Goal: Check status: Check status

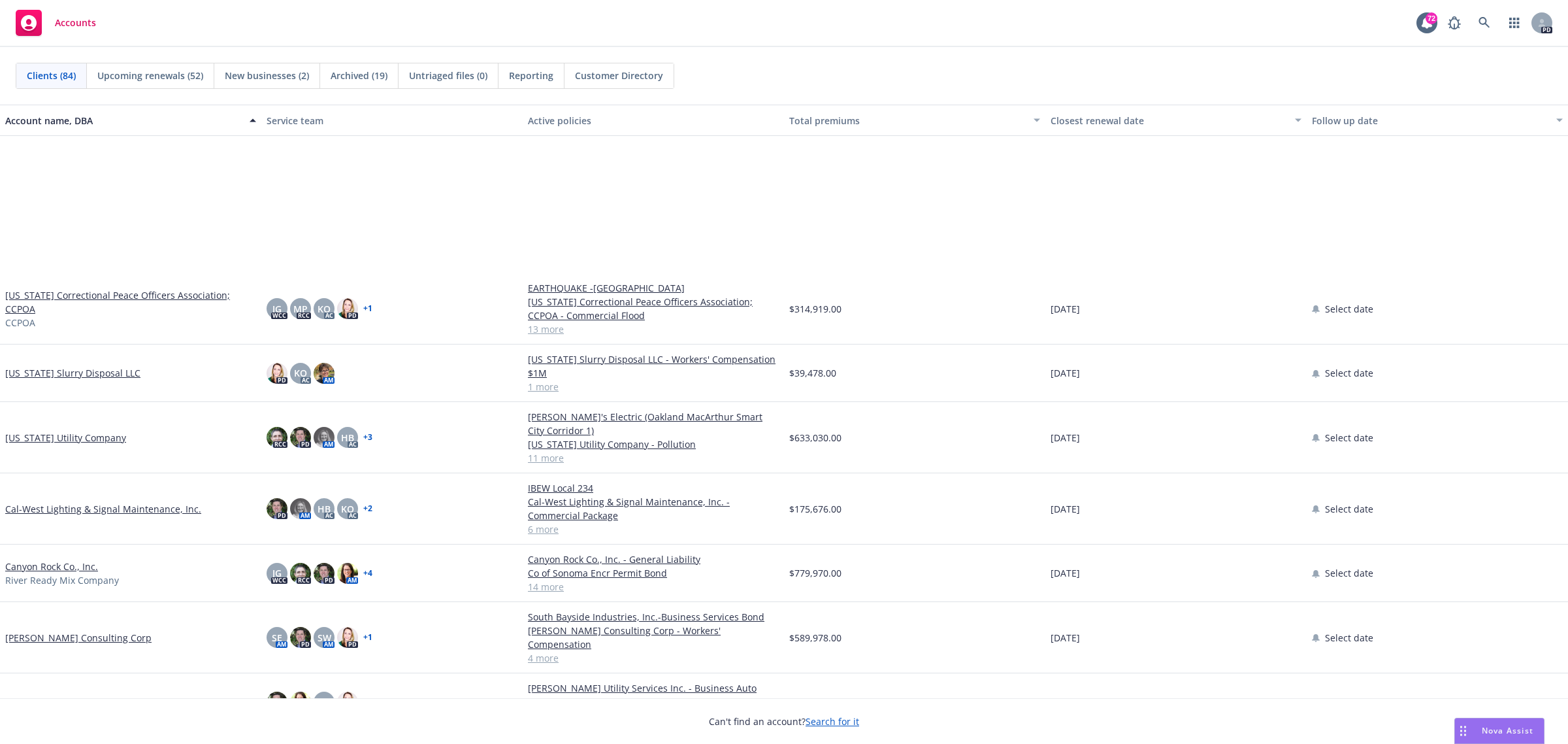
scroll to position [898, 0]
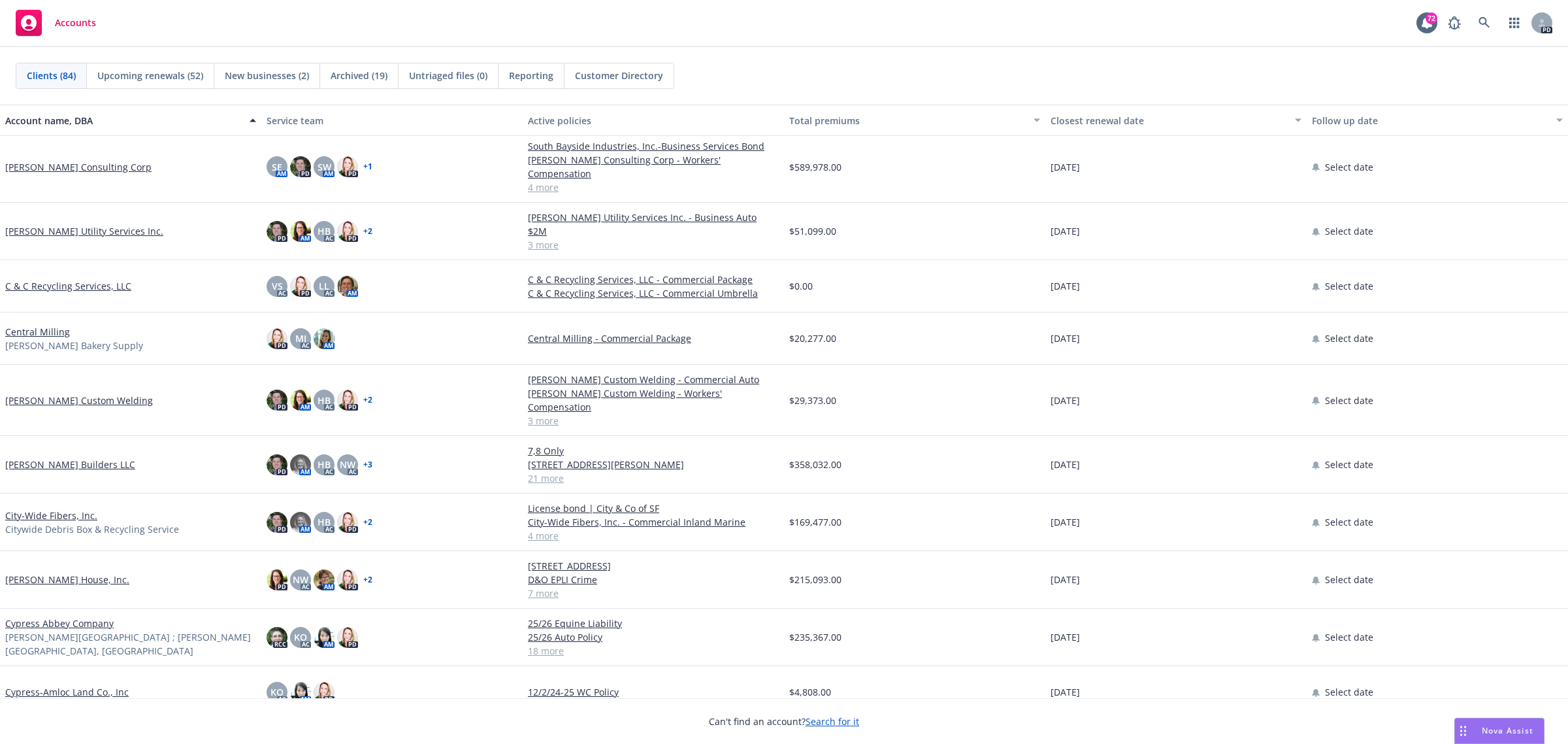
click at [73, 457] on link "[PERSON_NAME] Builders LLC" at bounding box center [70, 464] width 130 height 14
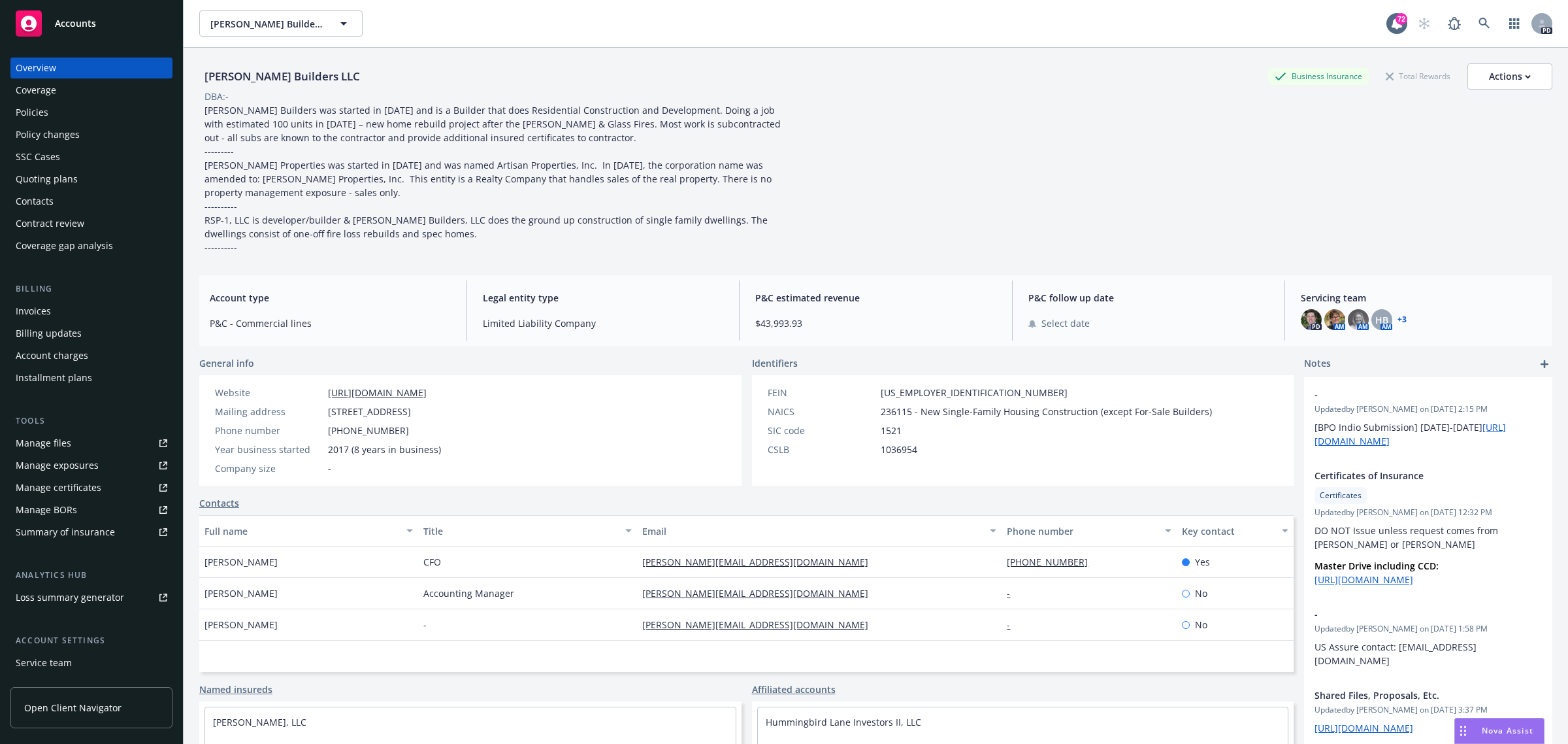
click at [61, 130] on div "Policy changes" at bounding box center [48, 135] width 64 height 21
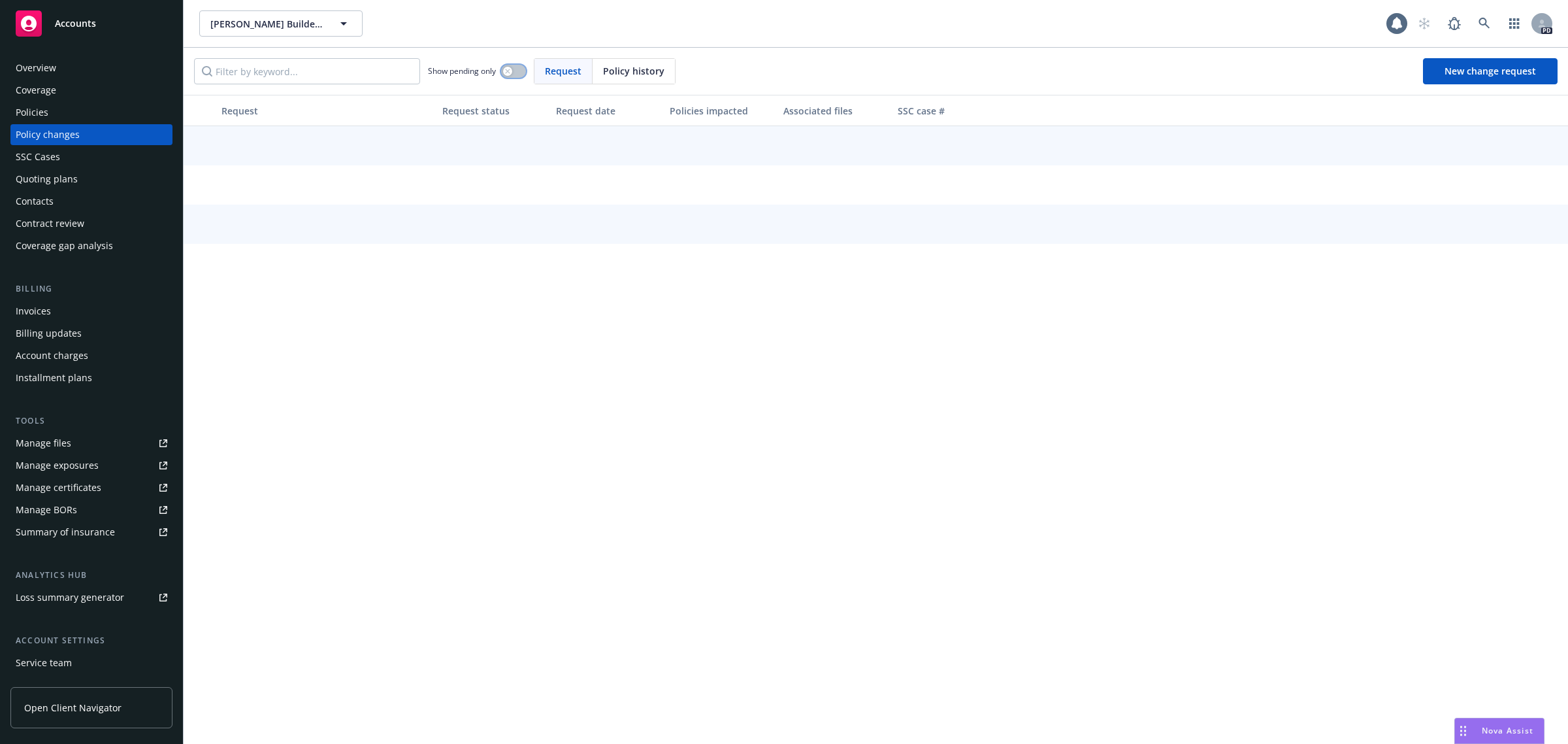
click at [504, 69] on button "button" at bounding box center [513, 71] width 25 height 13
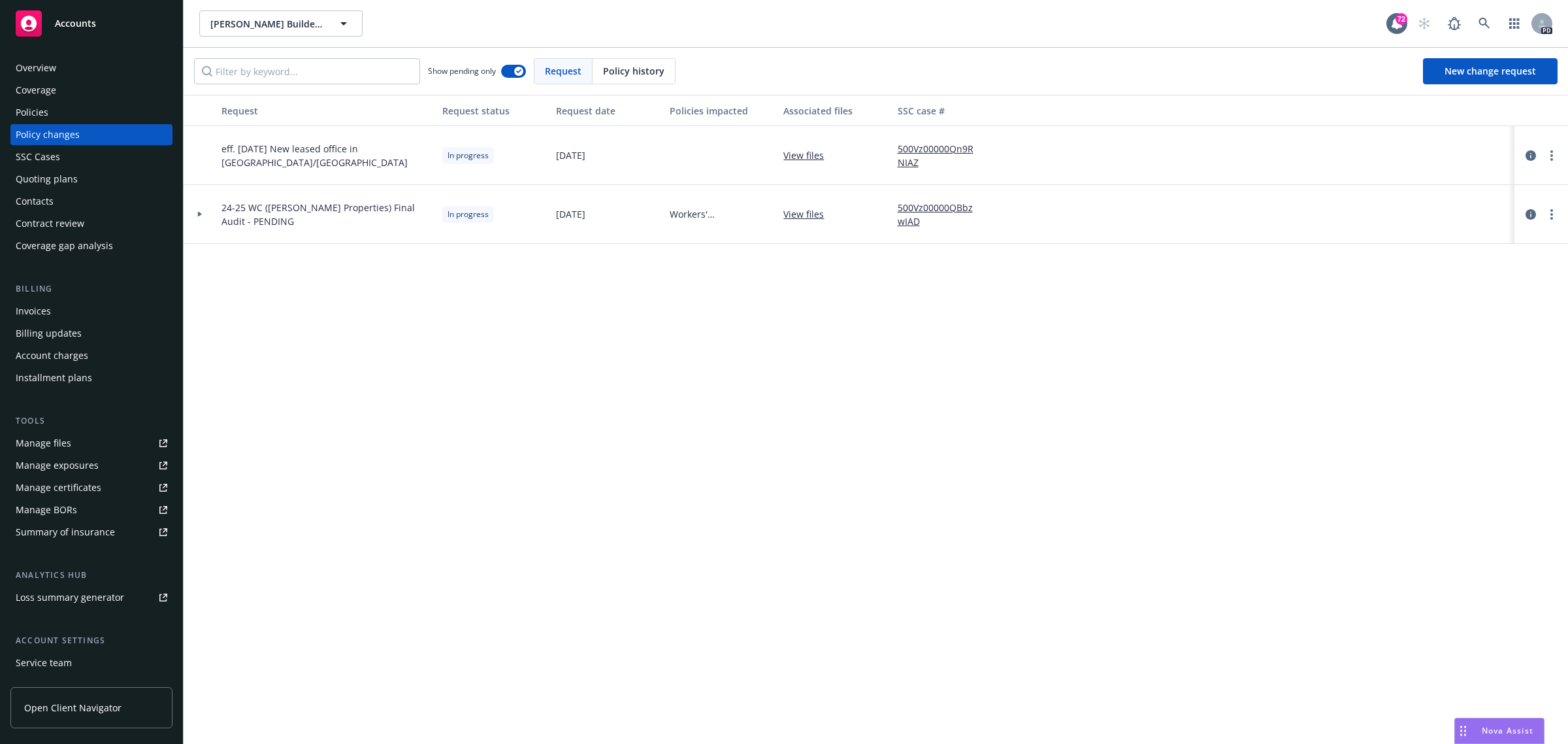
click at [40, 116] on div "Policies" at bounding box center [32, 112] width 33 height 21
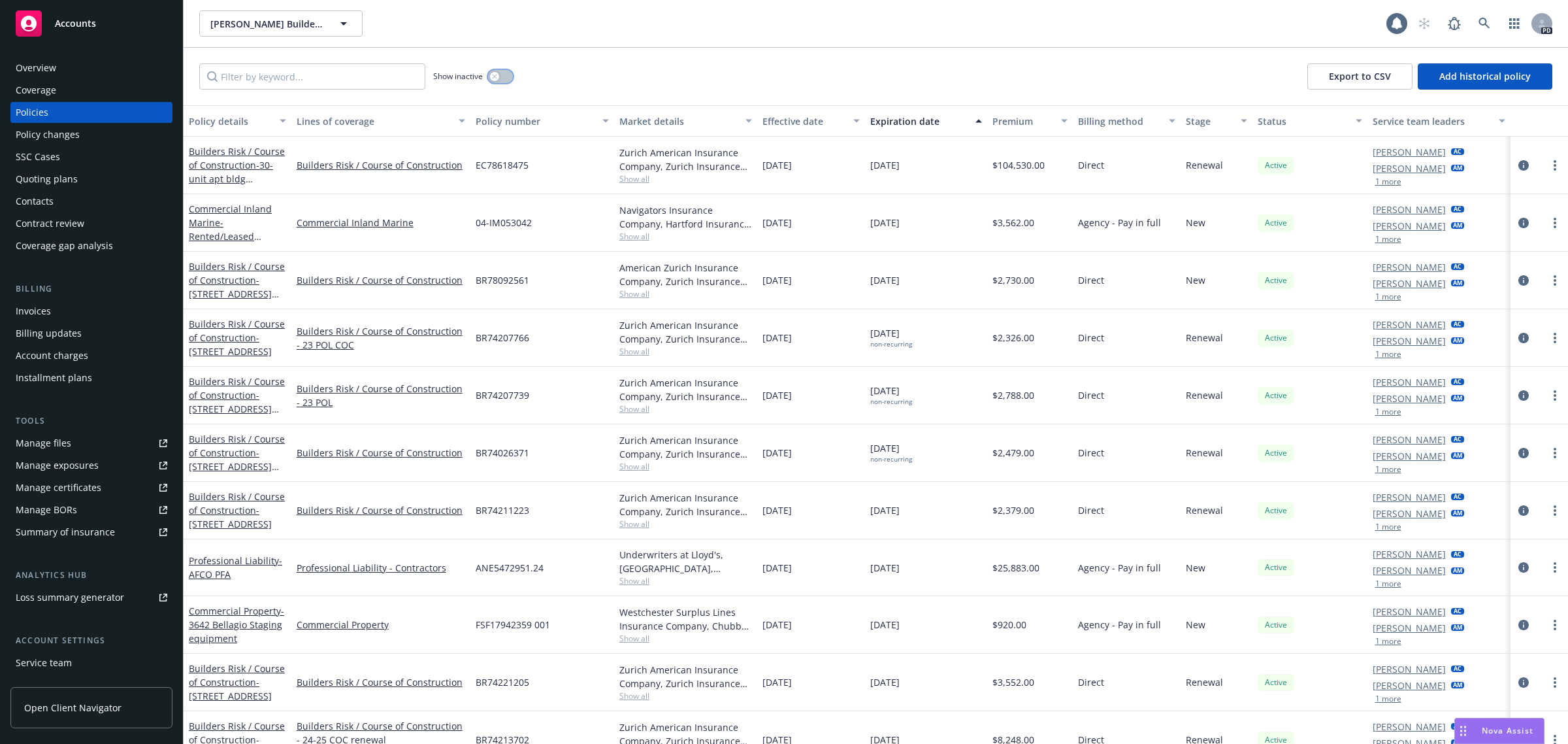
click at [496, 75] on icon "button" at bounding box center [495, 77] width 5 height 5
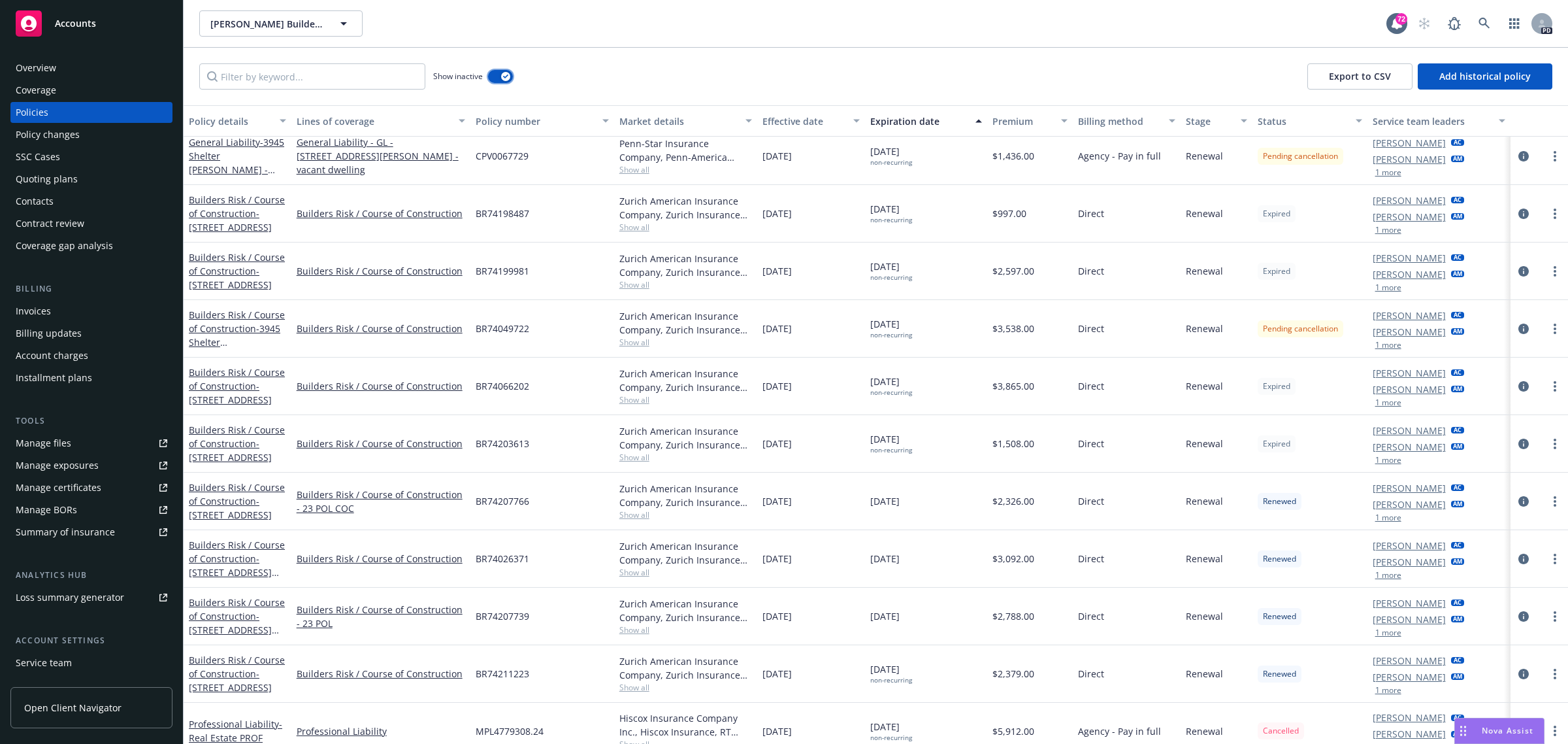
scroll to position [1330, 0]
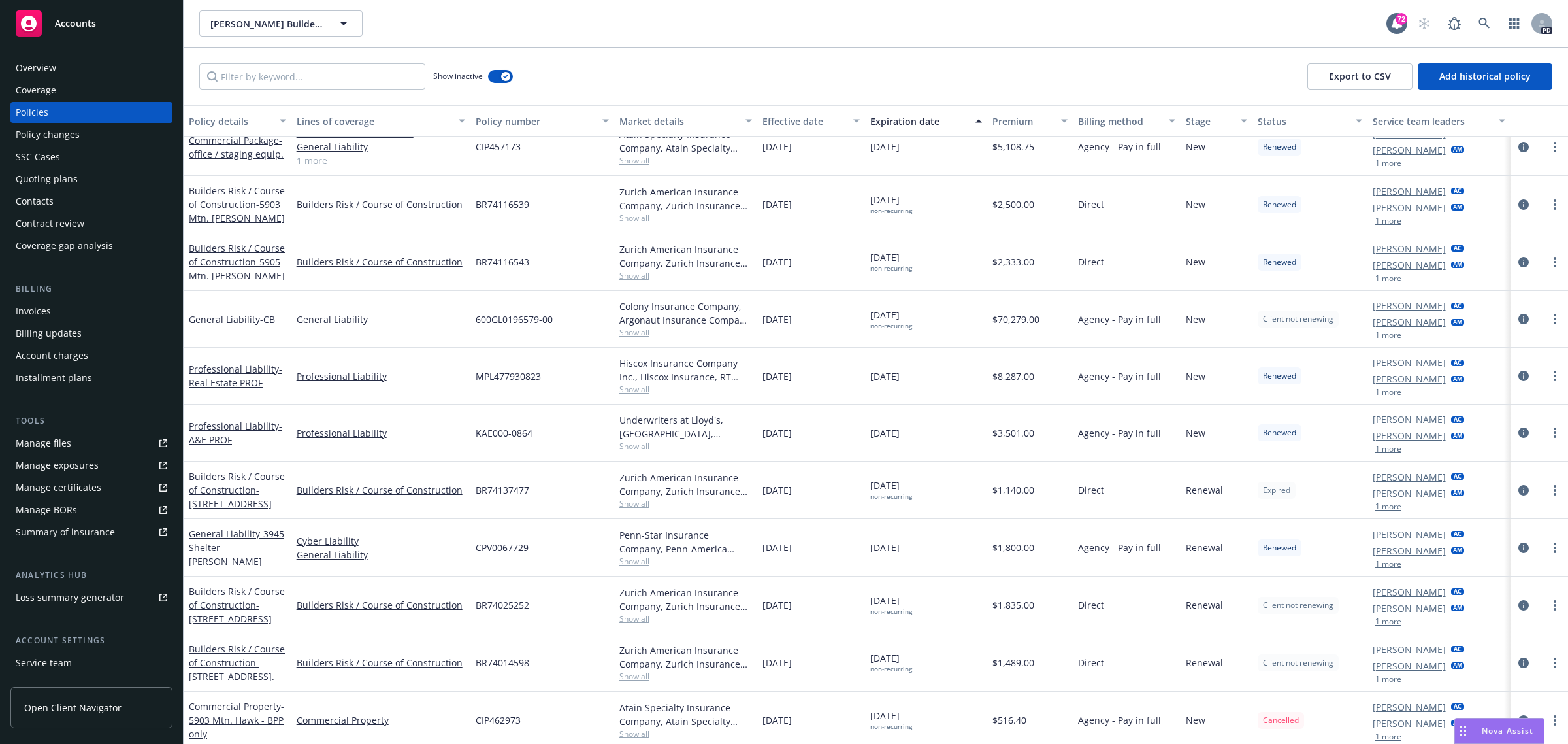
click at [39, 67] on div "Overview" at bounding box center [36, 68] width 41 height 21
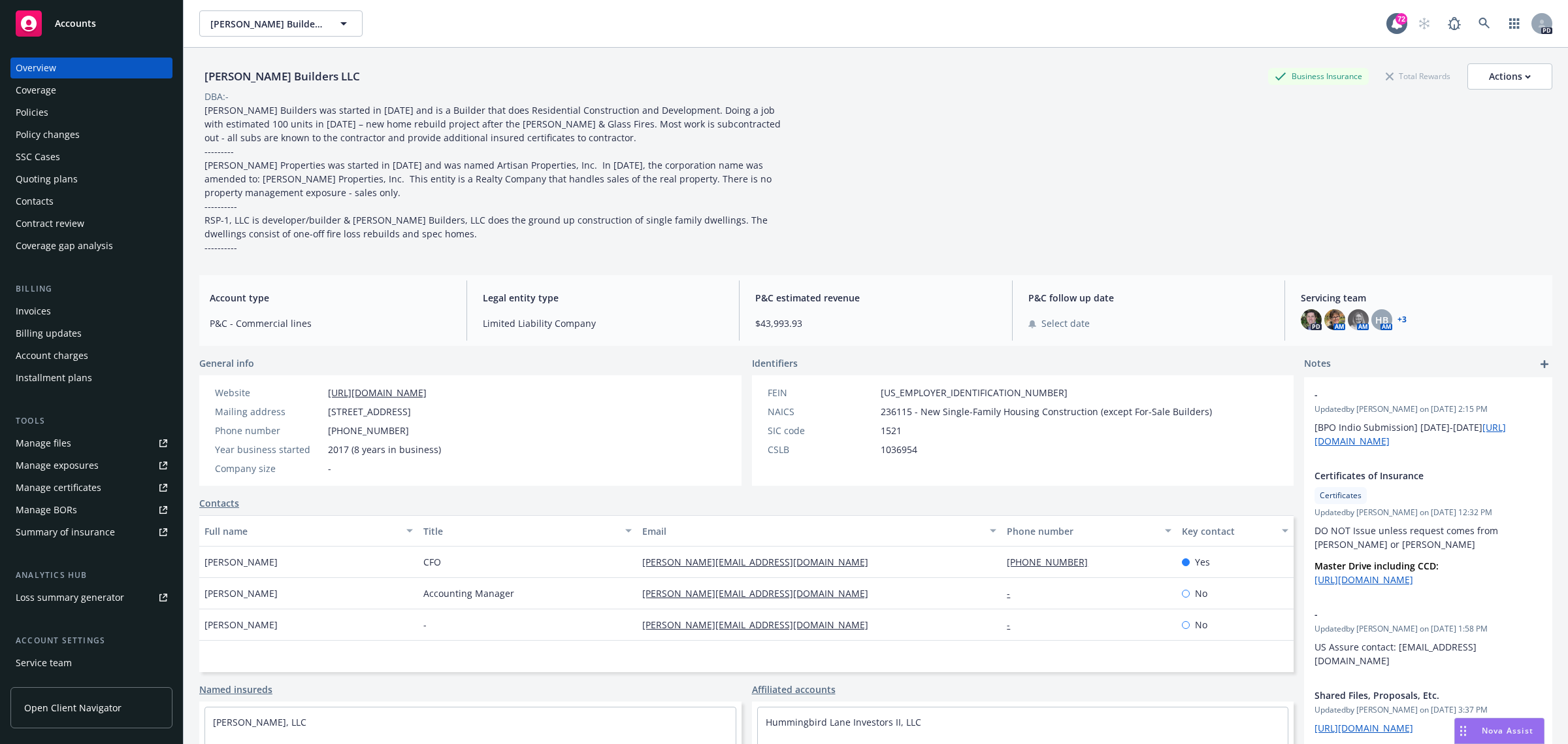
click at [66, 23] on span "Accounts" at bounding box center [75, 24] width 41 height 10
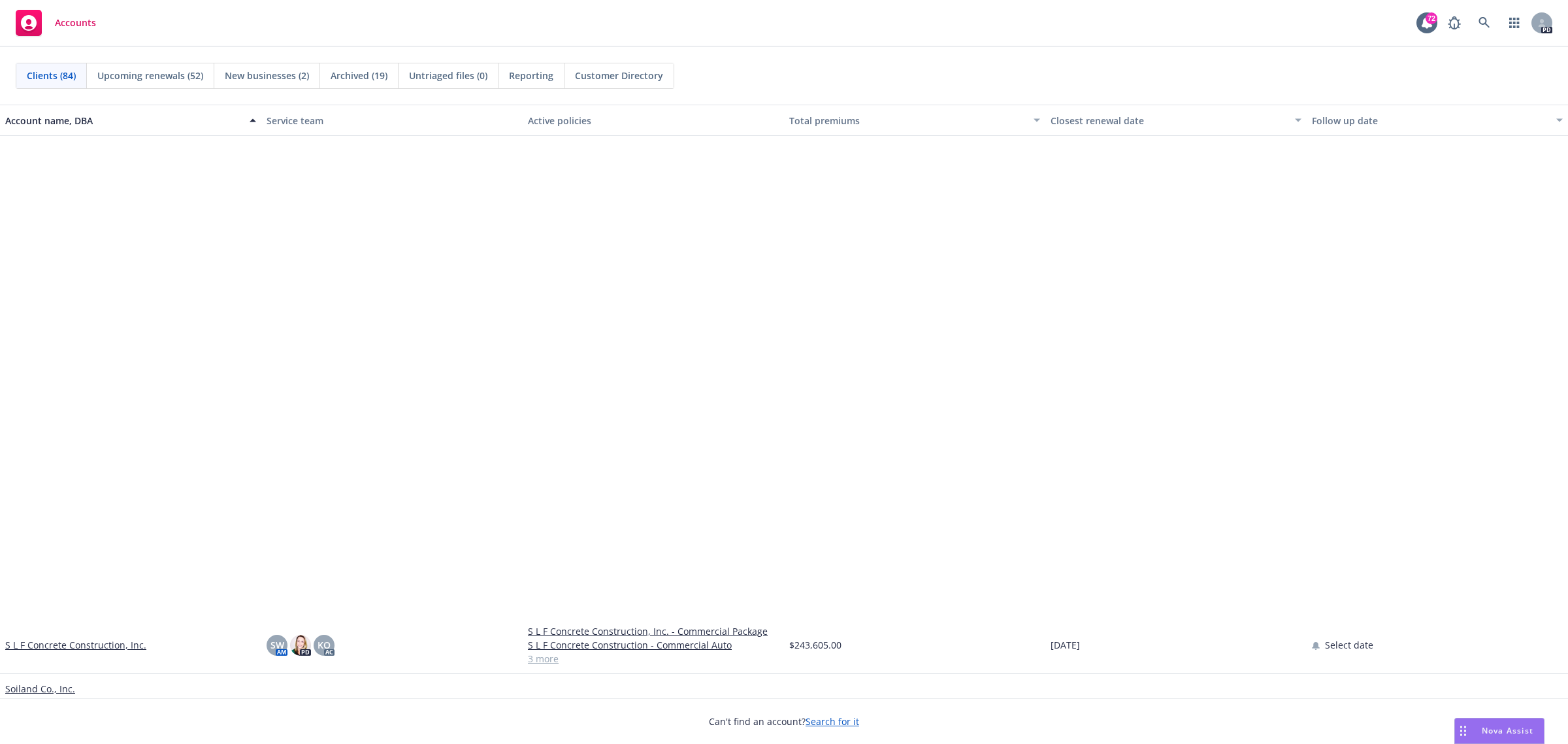
scroll to position [3595, 0]
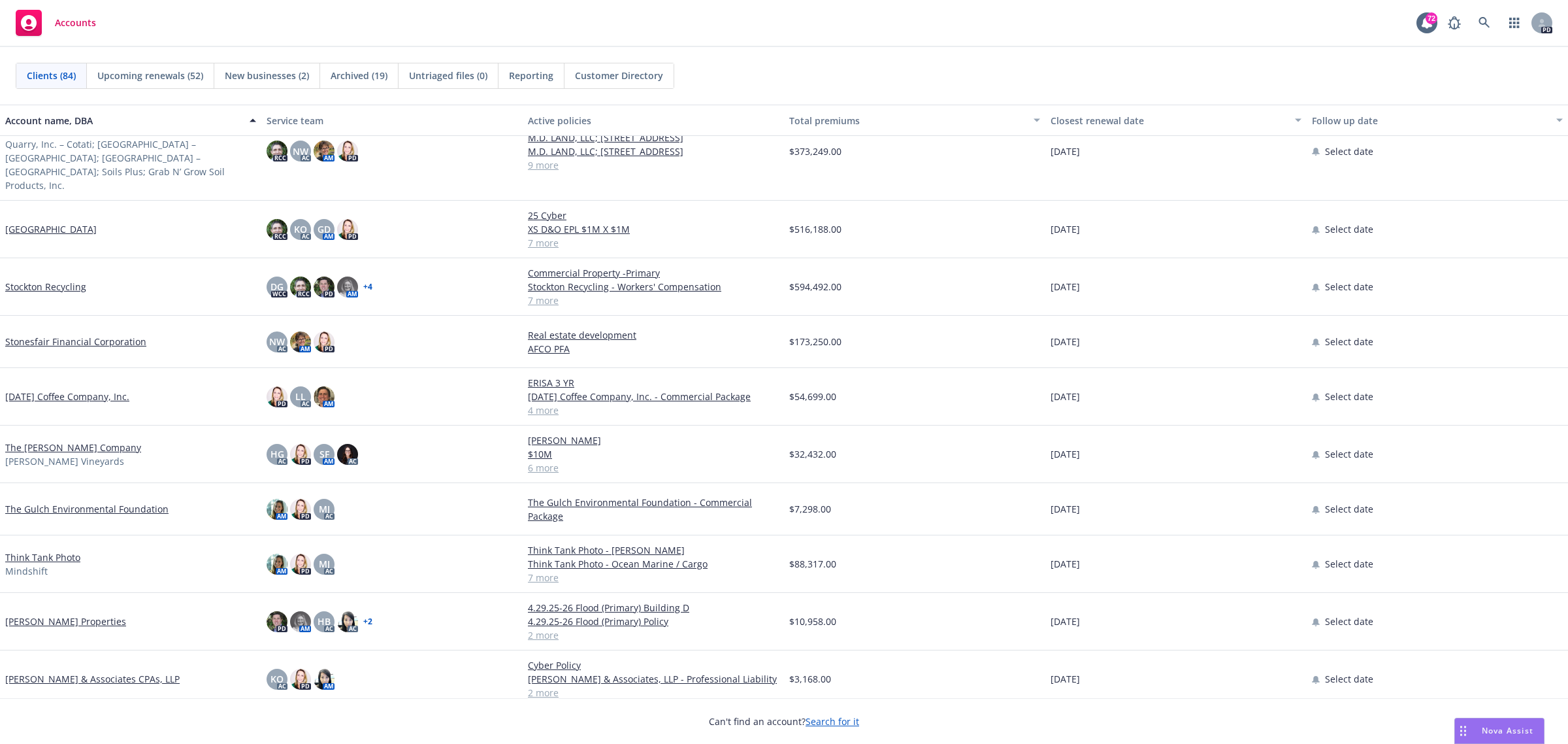
click at [54, 441] on link "The [PERSON_NAME] Company" at bounding box center [73, 448] width 136 height 14
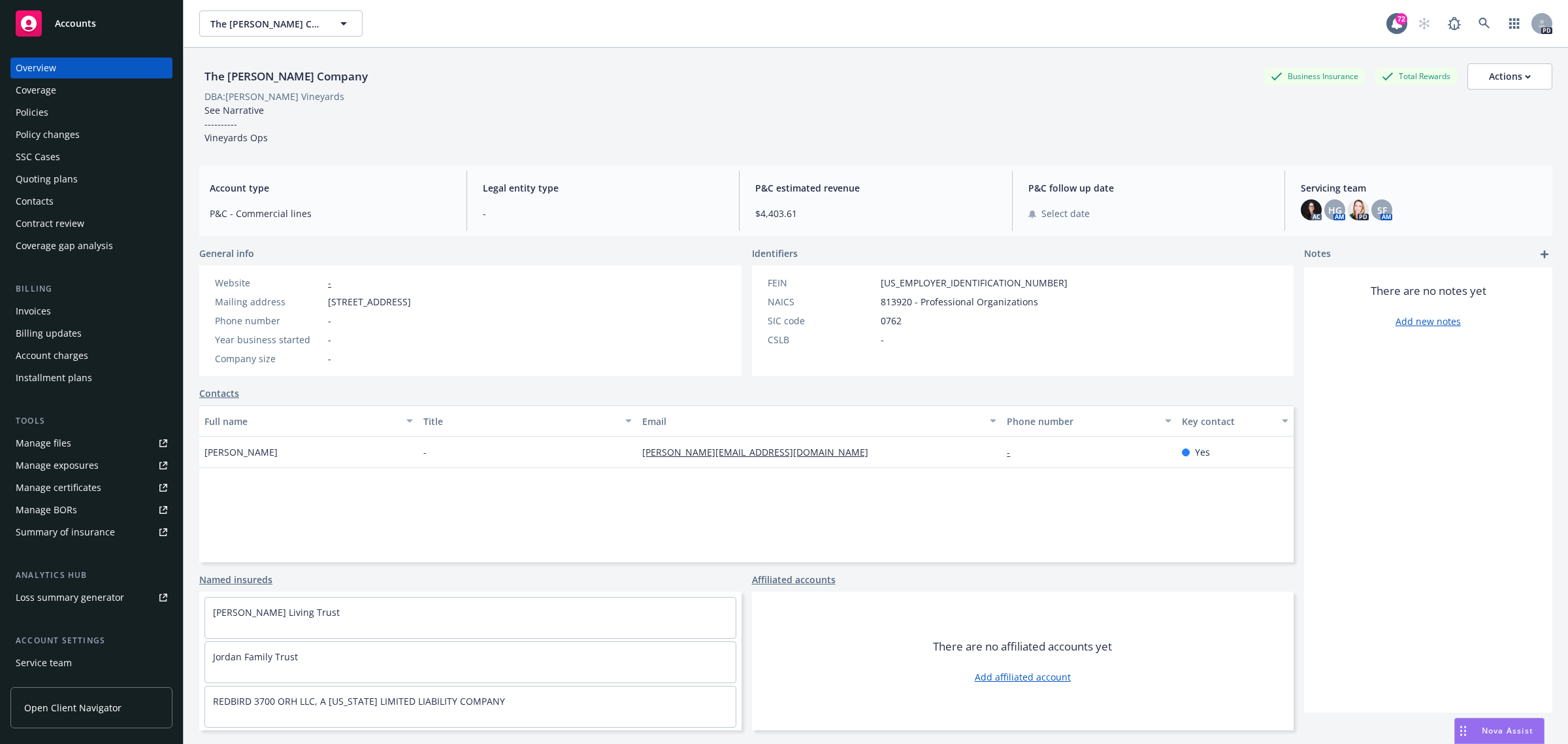
click at [59, 177] on div "Quoting plans" at bounding box center [46, 179] width 62 height 21
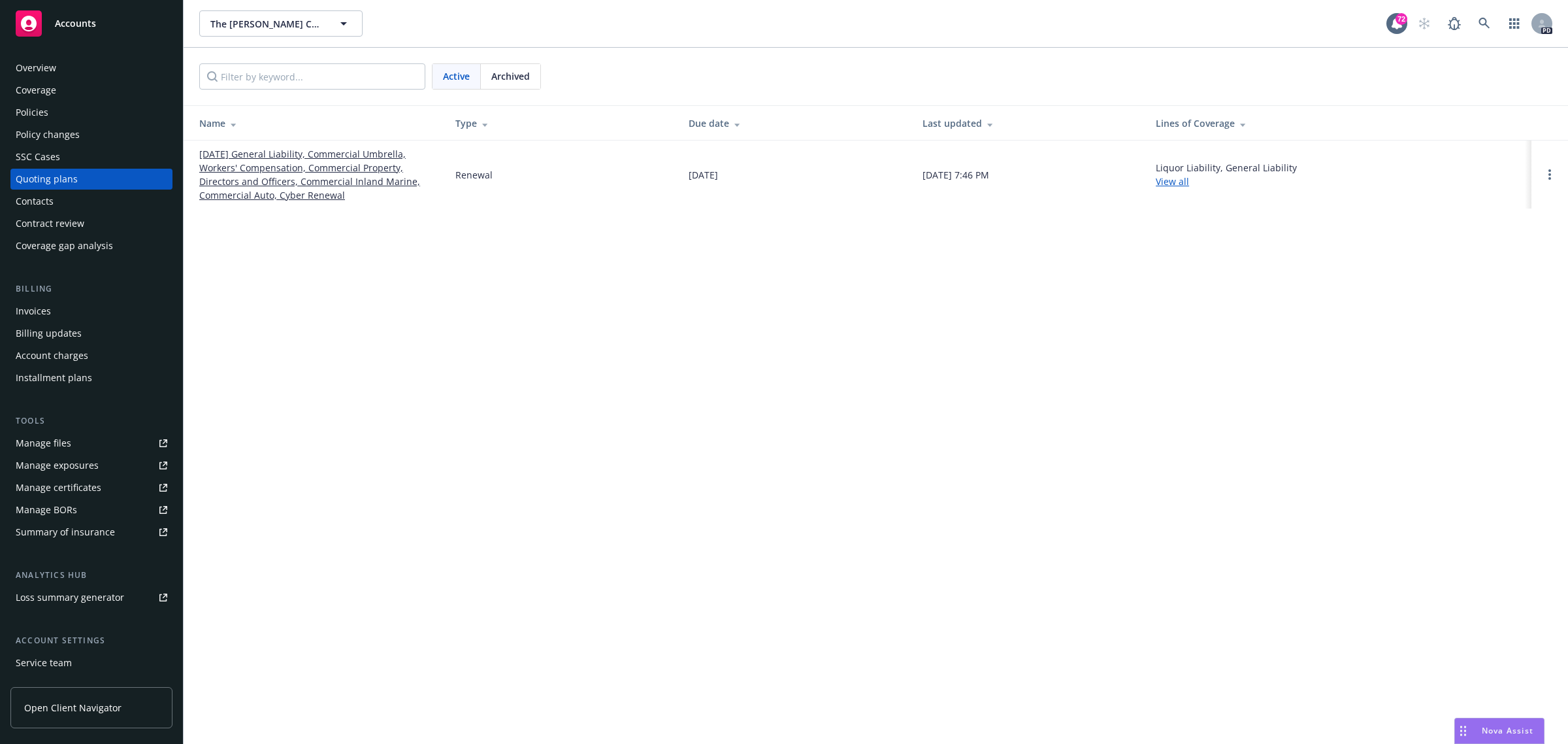
click at [268, 161] on link "[DATE] General Liability, Commercial Umbrella, Workers' Compensation, Commercia…" at bounding box center [317, 174] width 235 height 55
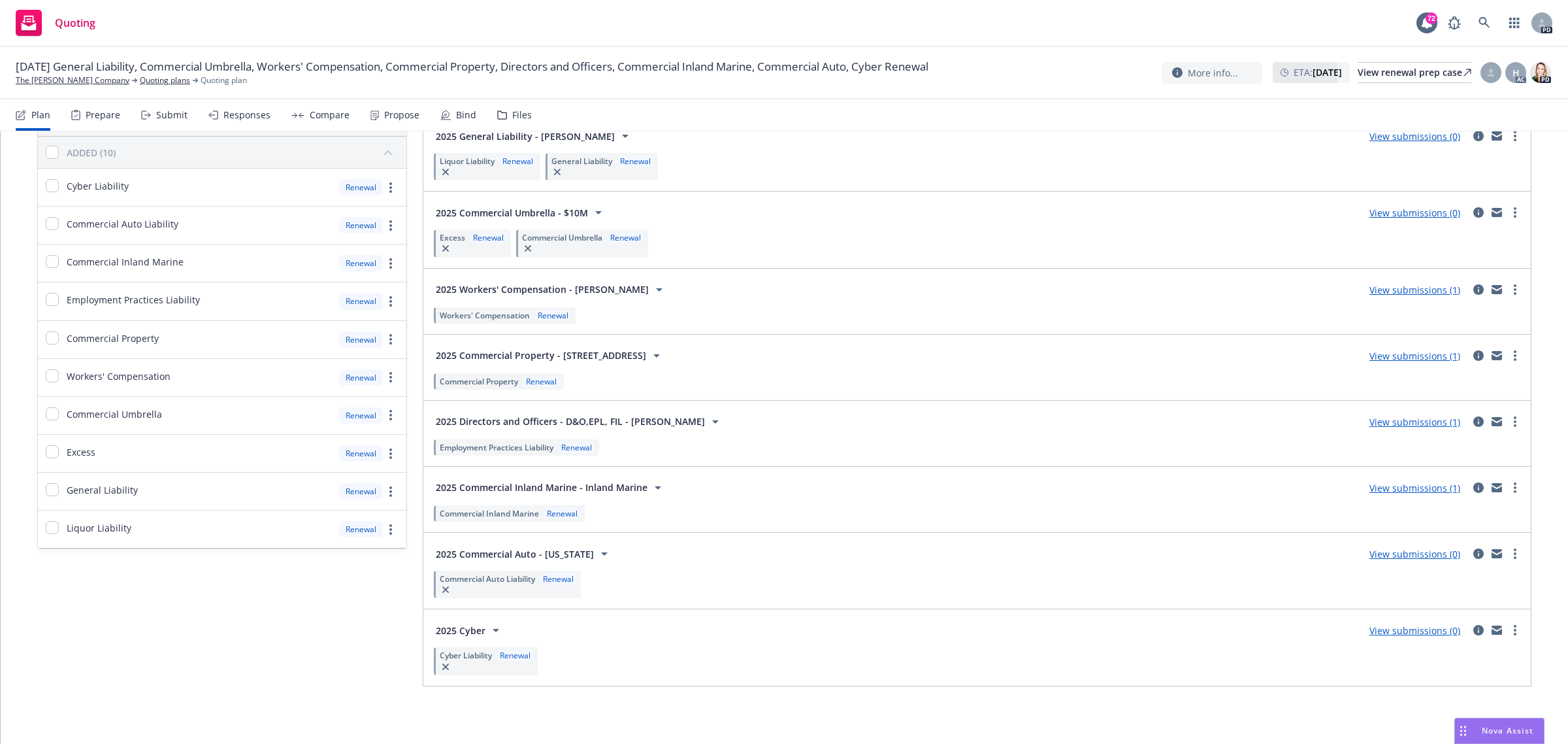
scroll to position [36, 0]
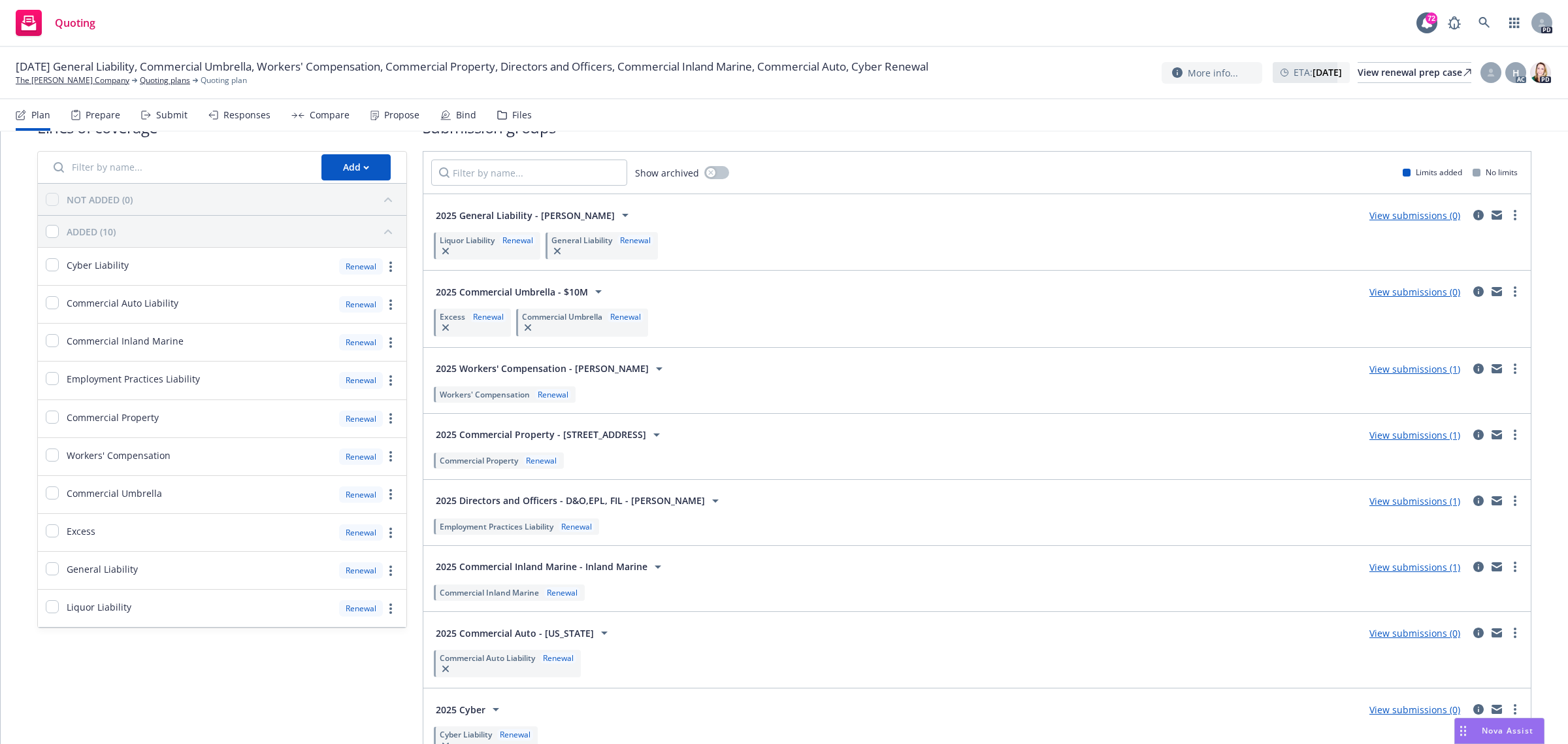
click at [1406, 504] on link "View submissions (1)" at bounding box center [1415, 501] width 91 height 12
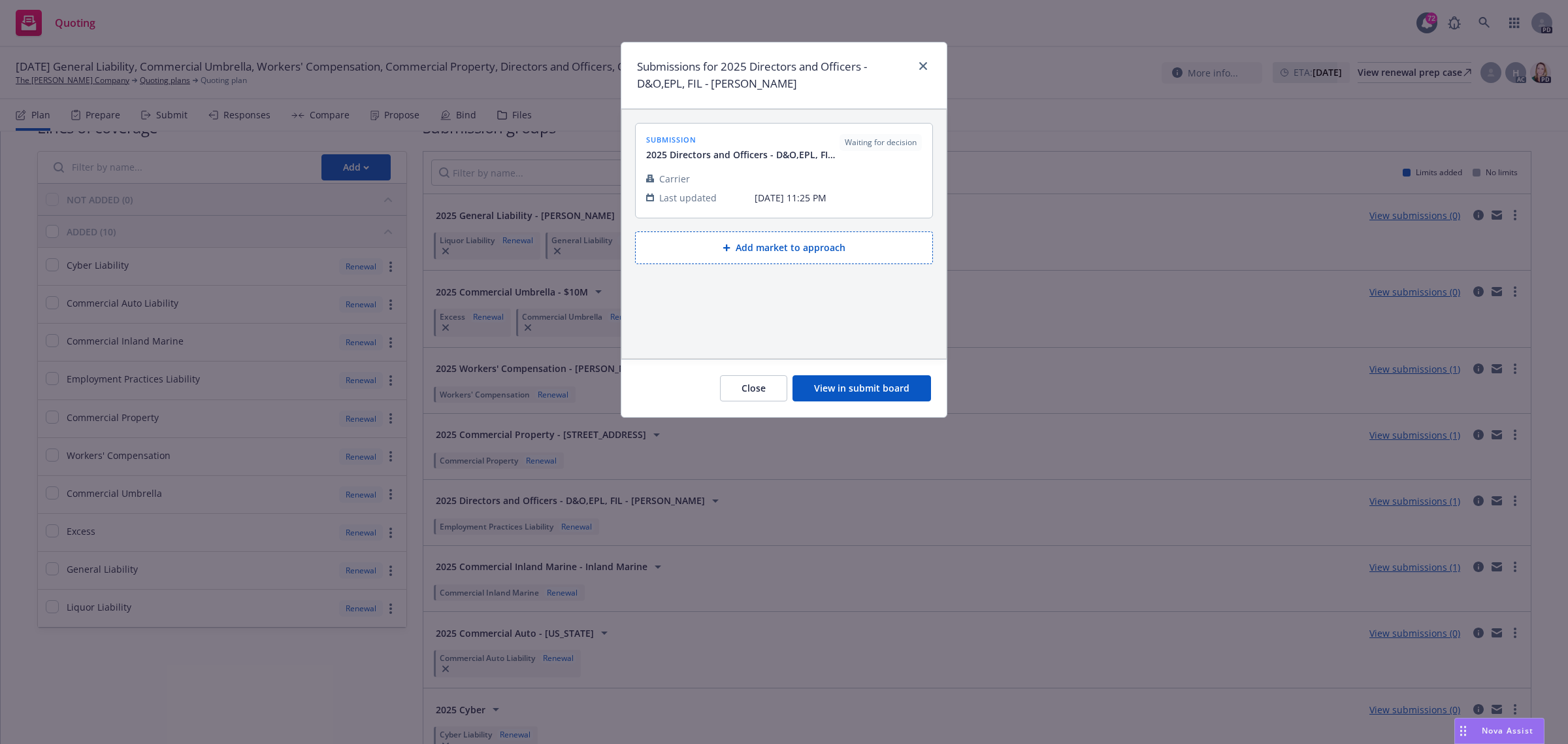
click at [885, 386] on button "View in submit board" at bounding box center [862, 389] width 139 height 26
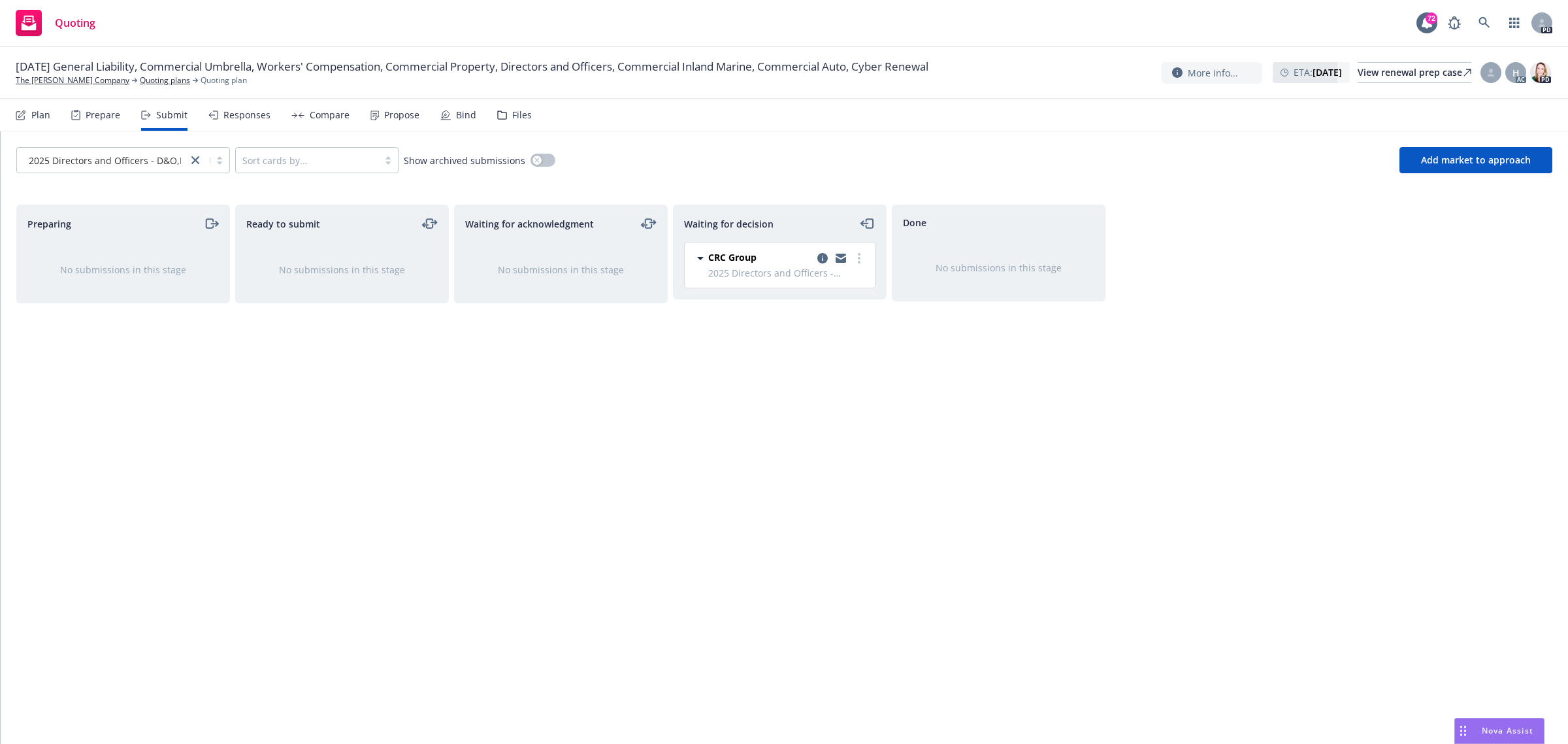
click at [754, 261] on span "CRC Group" at bounding box center [733, 257] width 49 height 14
click at [822, 254] on icon "copy logging email" at bounding box center [822, 258] width 10 height 10
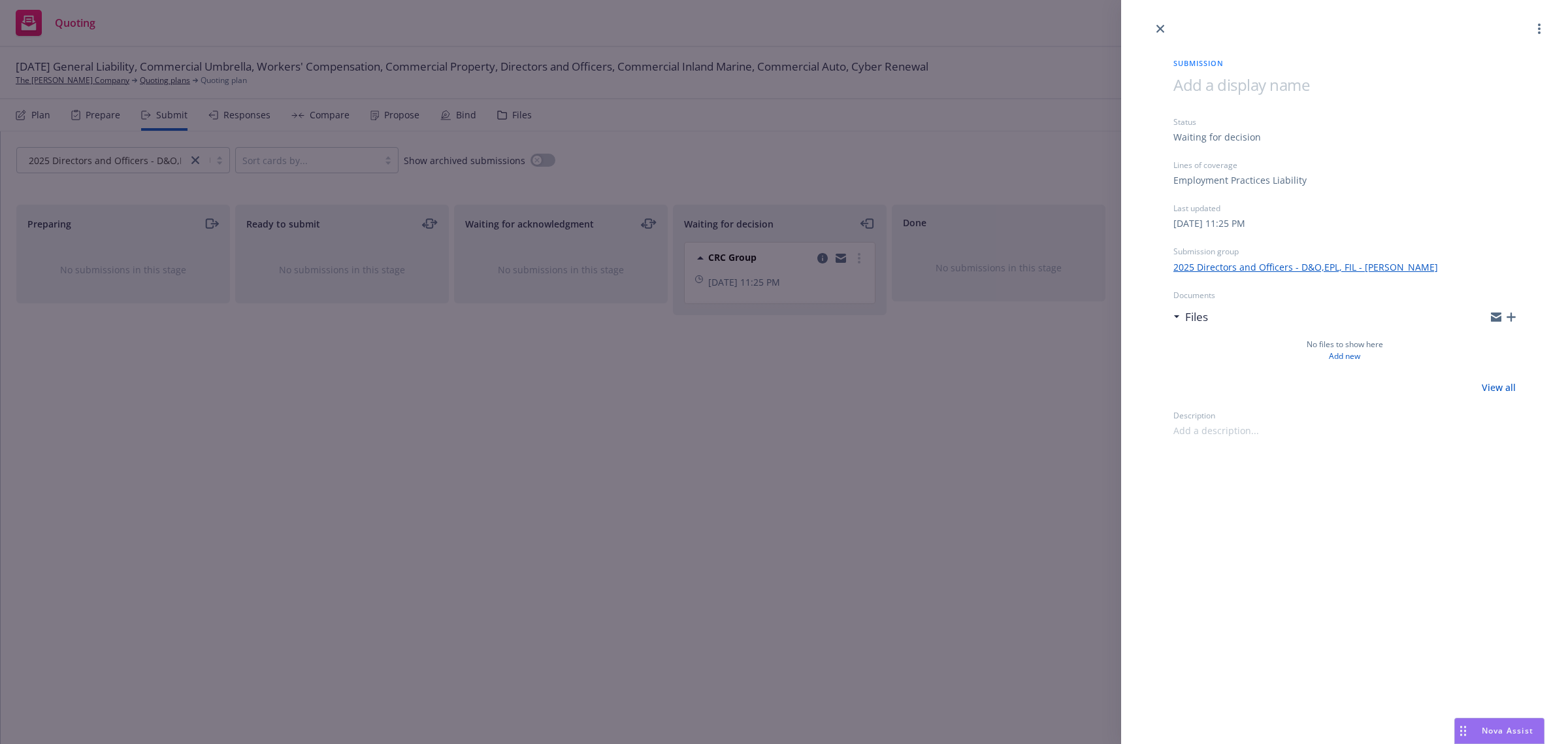
click at [1241, 265] on link "2025 Directors and Officers - D&O,EPL, FIL - Capra" at bounding box center [1306, 267] width 265 height 14
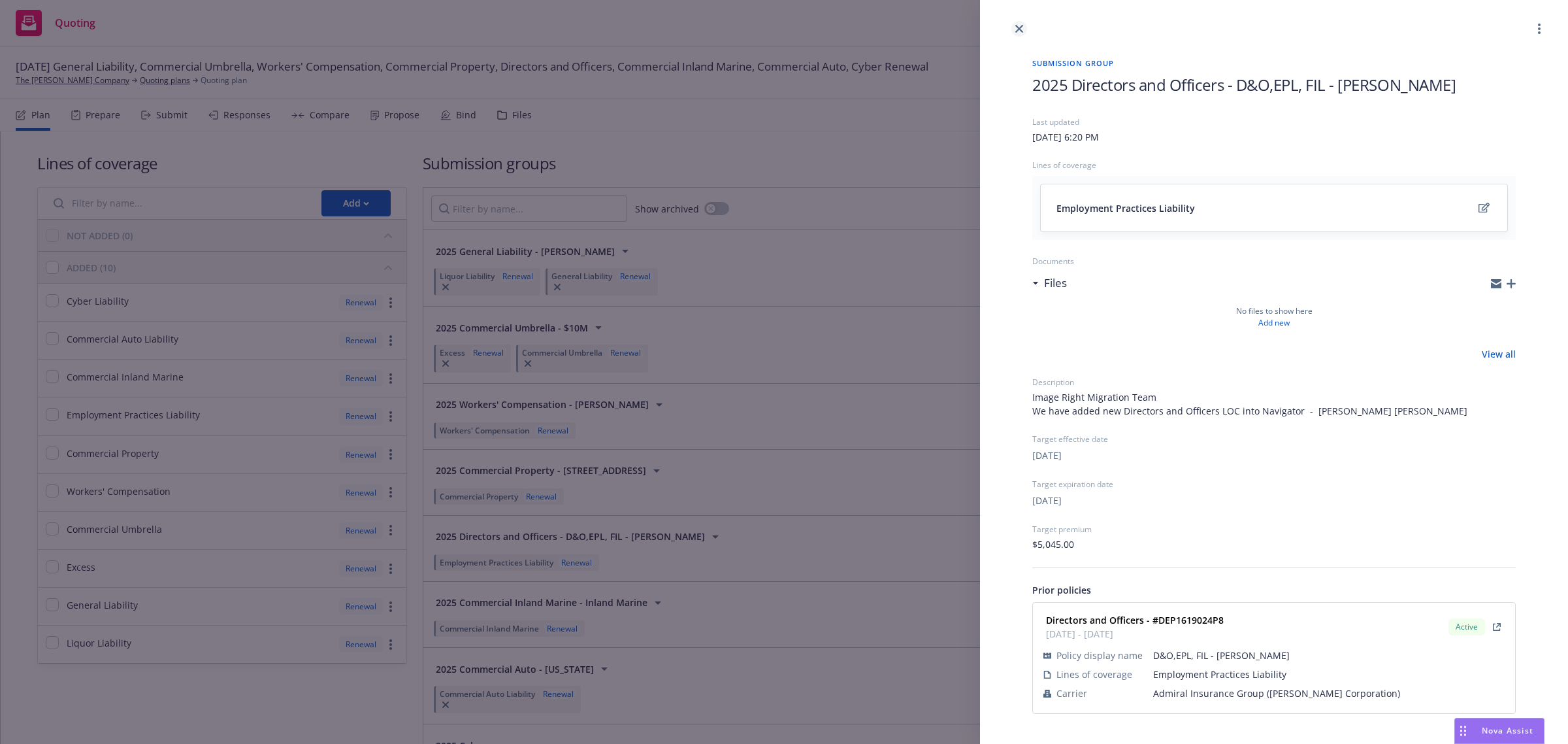
click at [1020, 24] on link "close" at bounding box center [1019, 29] width 16 height 16
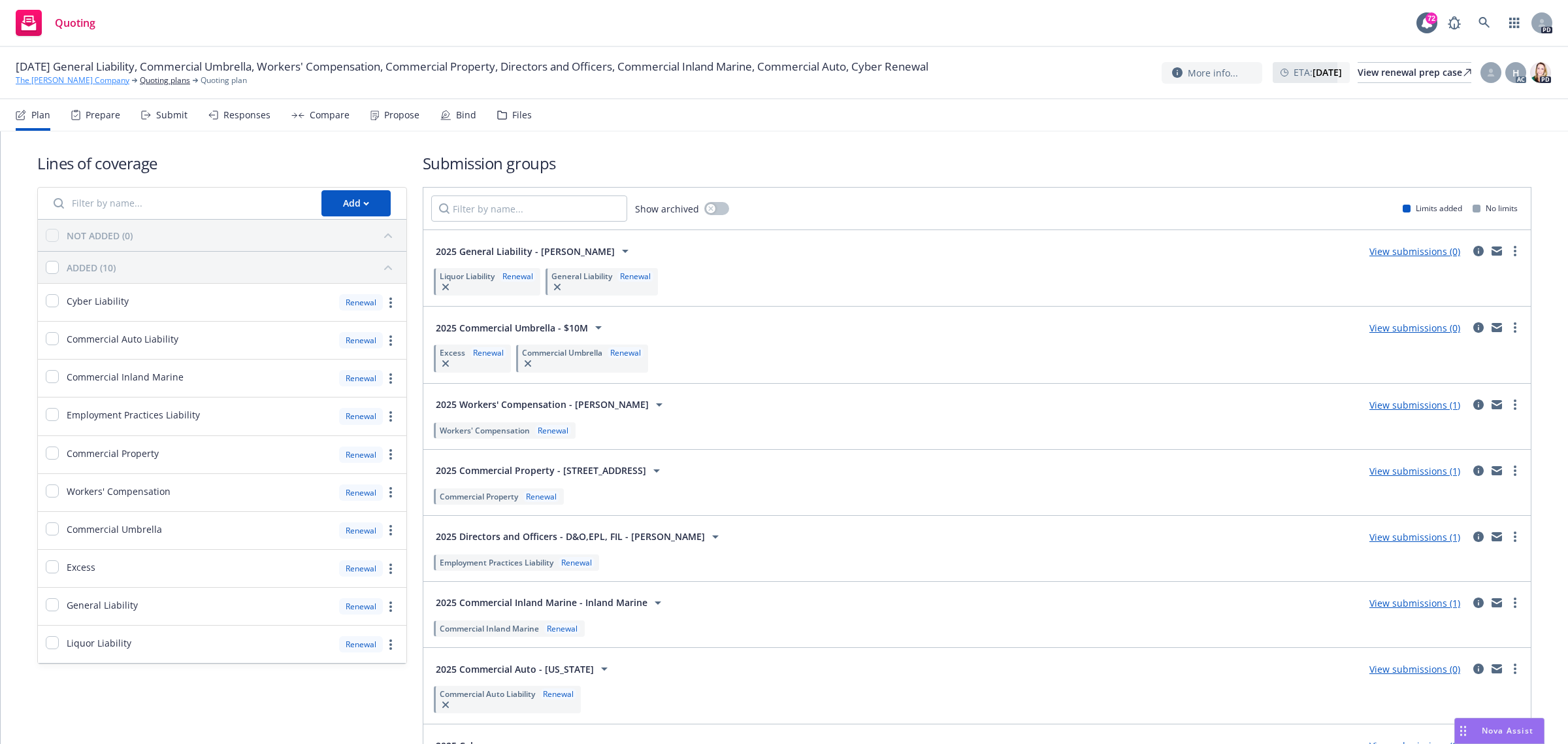
click at [70, 77] on link "The [PERSON_NAME] Company" at bounding box center [72, 81] width 114 height 12
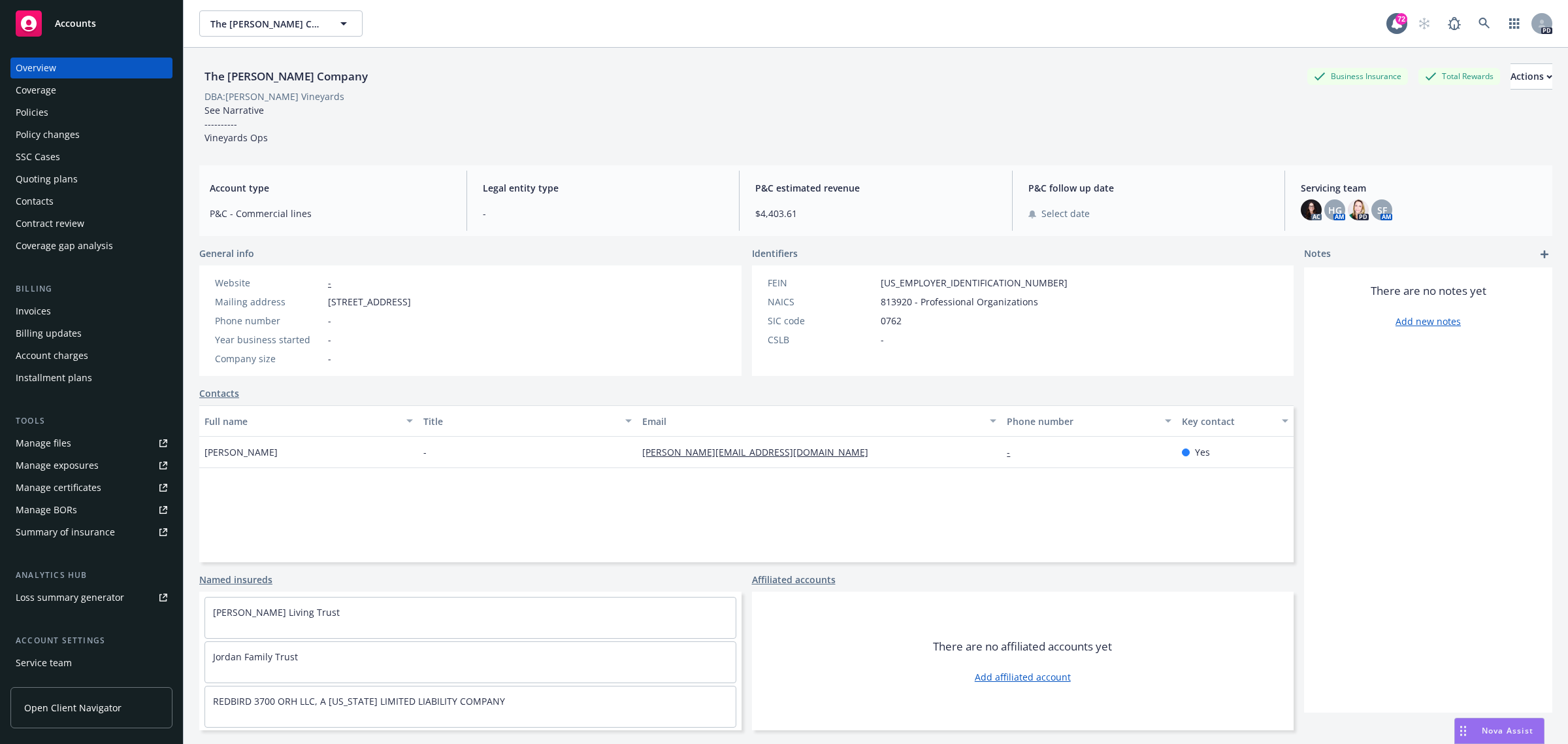
click at [44, 105] on div "Policies" at bounding box center [32, 112] width 33 height 21
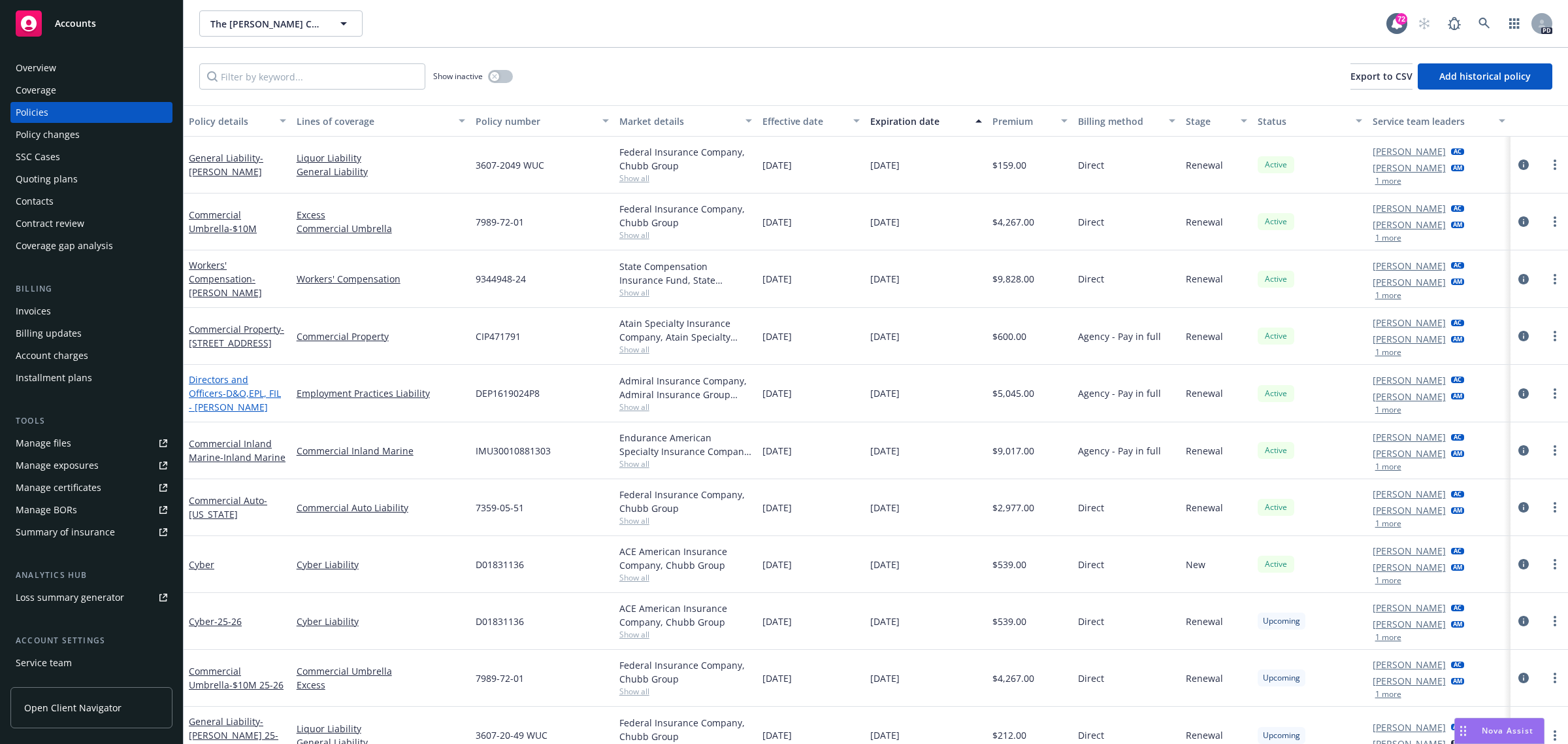
click at [248, 384] on link "Directors and Officers - D&O,EPL, FIL - Capra" at bounding box center [235, 393] width 92 height 40
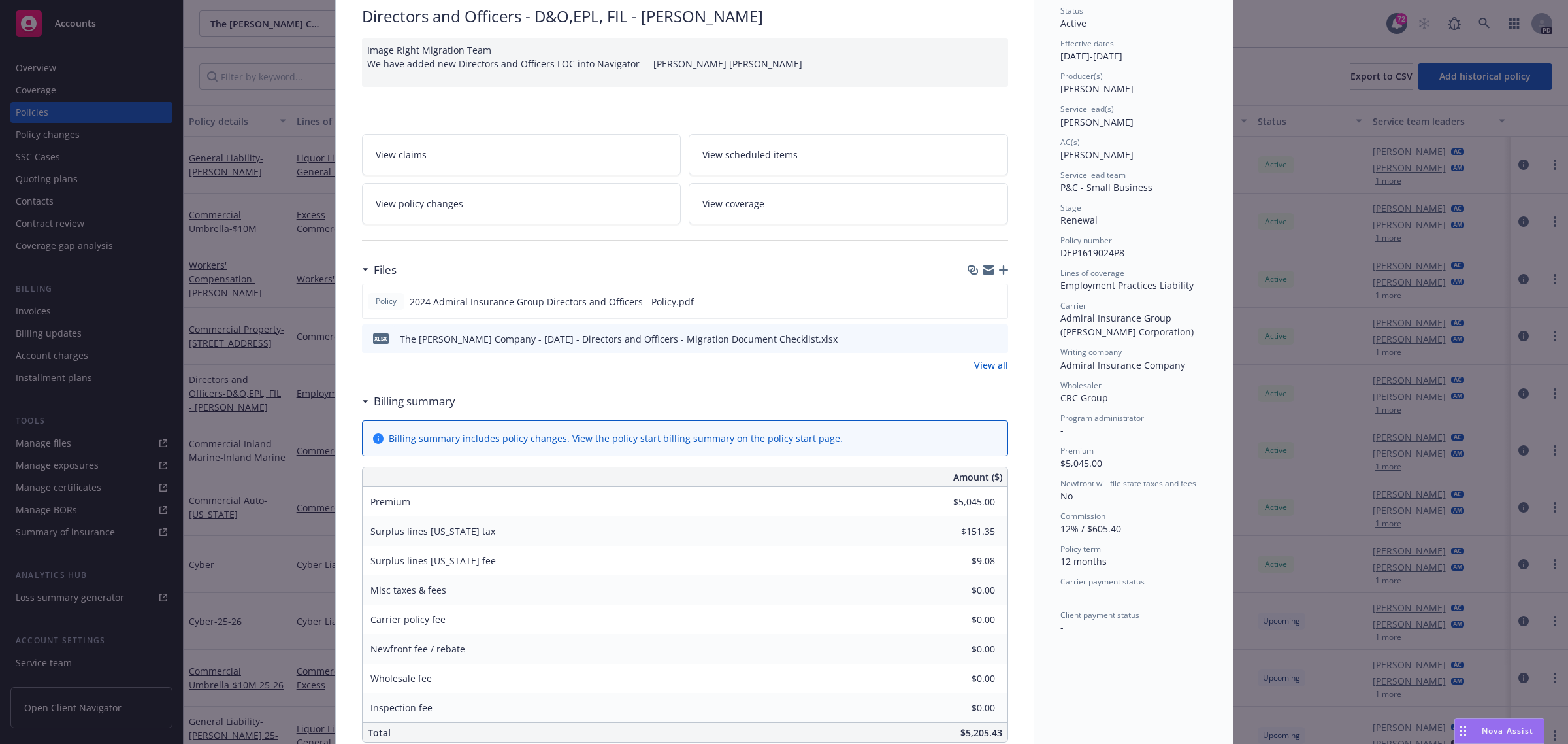
scroll to position [164, 0]
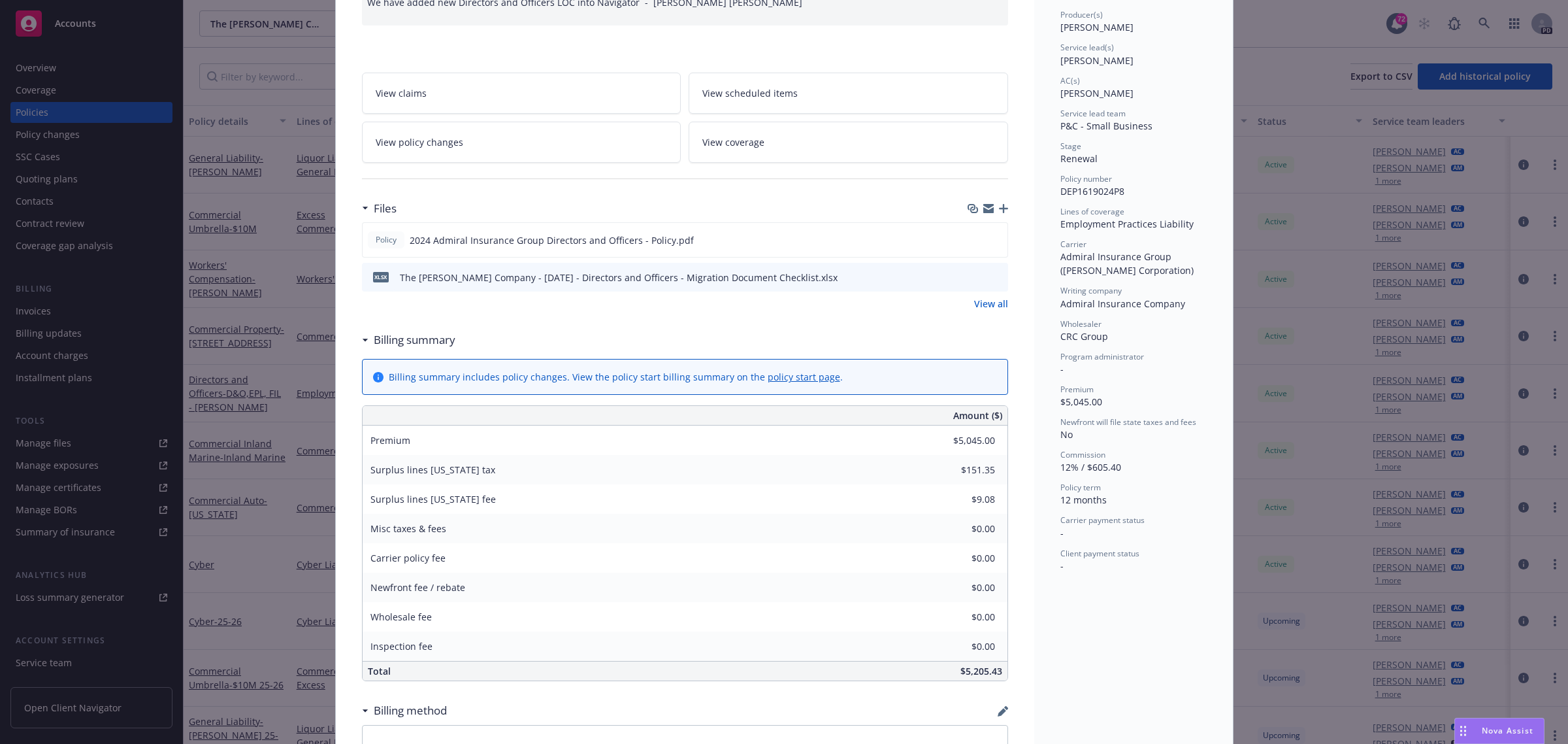
click at [978, 305] on link "View all" at bounding box center [990, 304] width 34 height 14
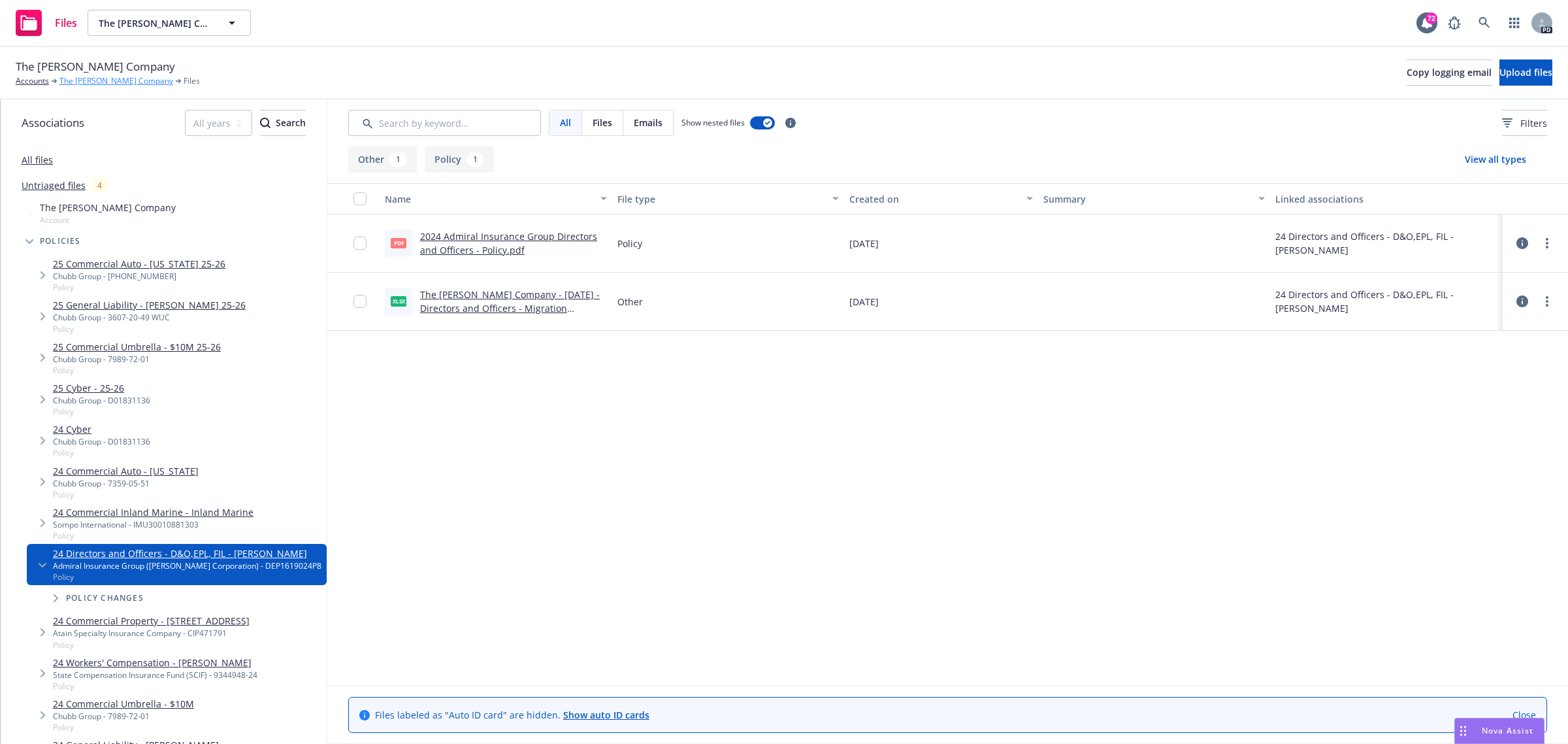
click at [82, 80] on link "The [PERSON_NAME] Company" at bounding box center [116, 81] width 114 height 12
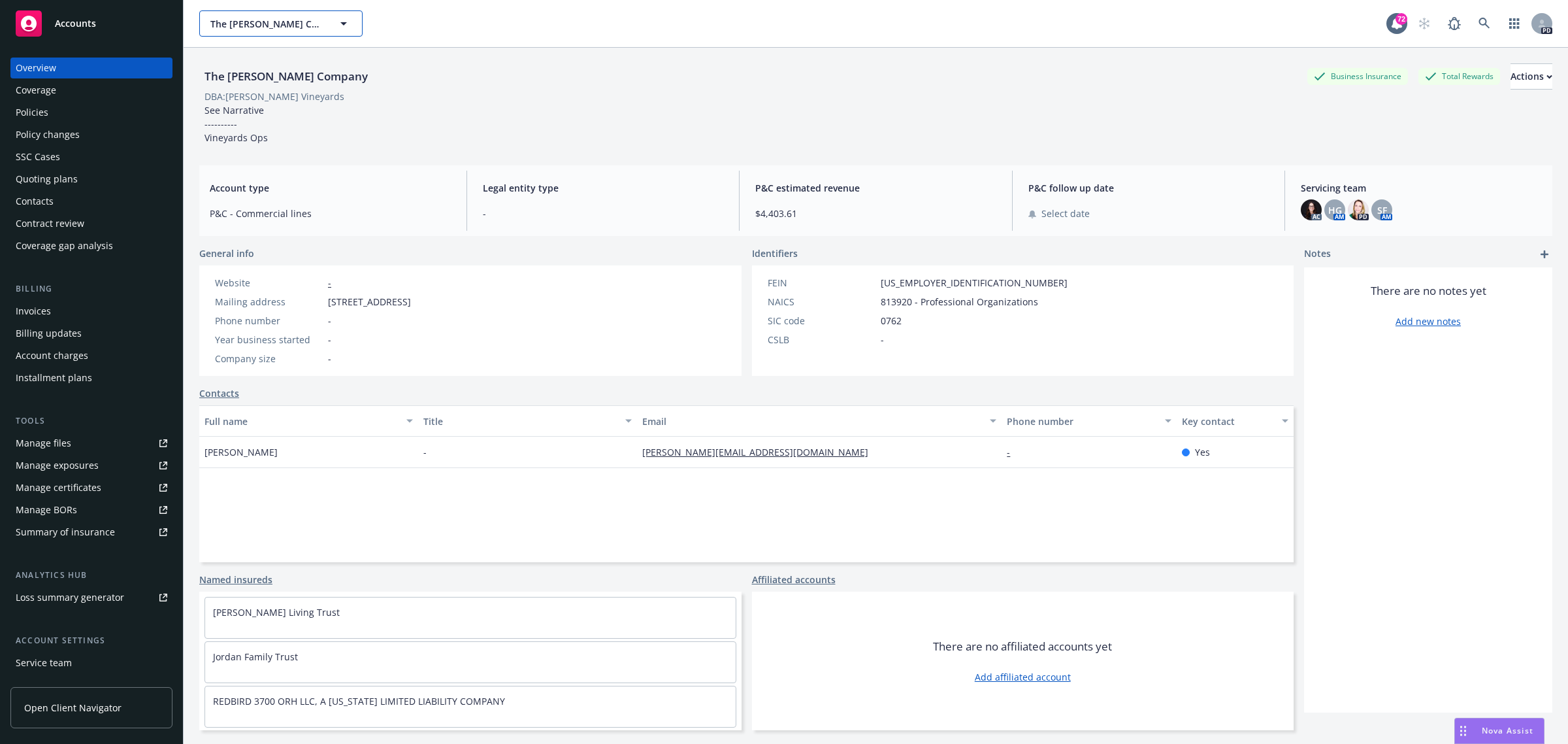
click at [274, 25] on span "The [PERSON_NAME] Company" at bounding box center [267, 24] width 113 height 14
click at [274, 21] on input at bounding box center [279, 24] width 115 height 14
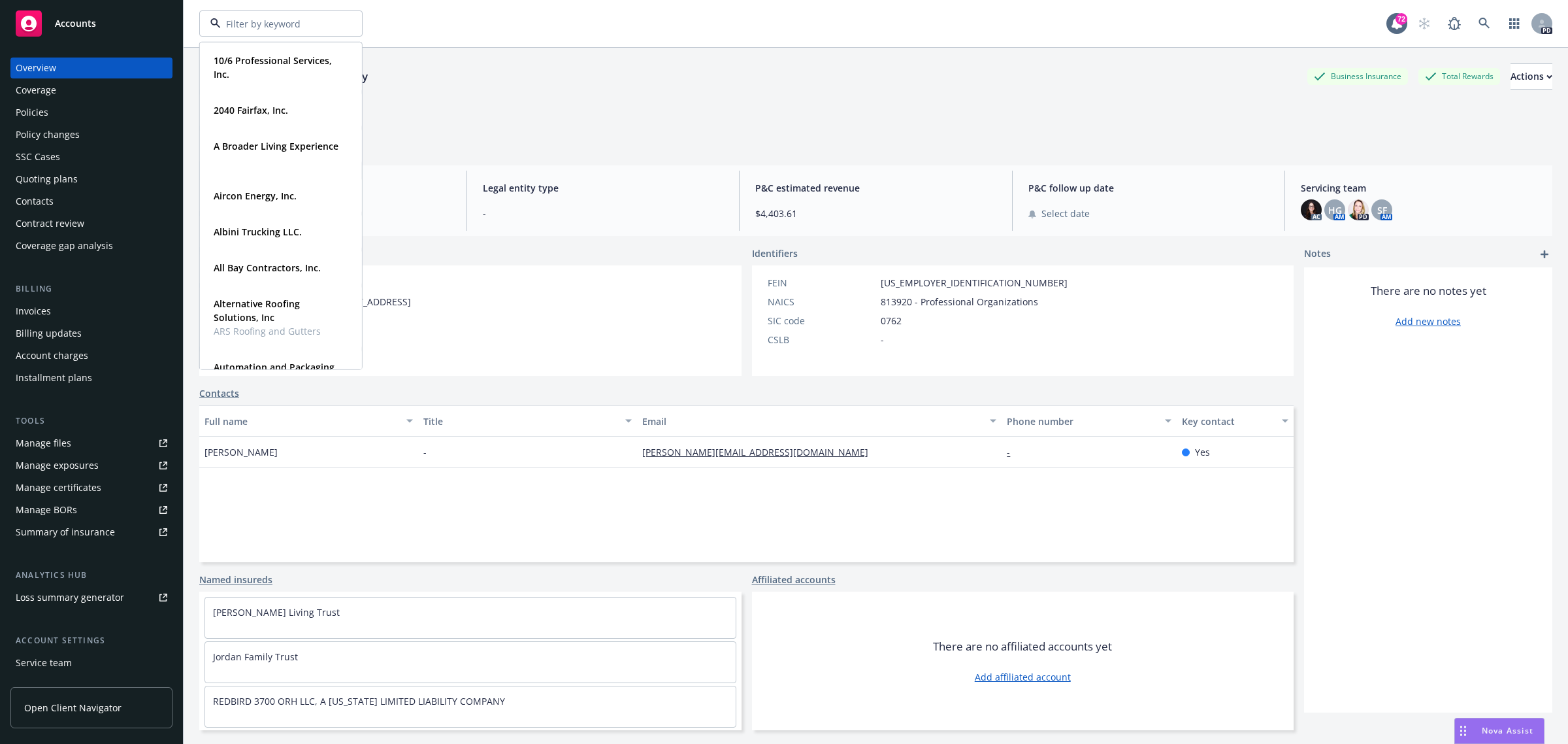
click at [50, 66] on div "Overview" at bounding box center [36, 68] width 41 height 21
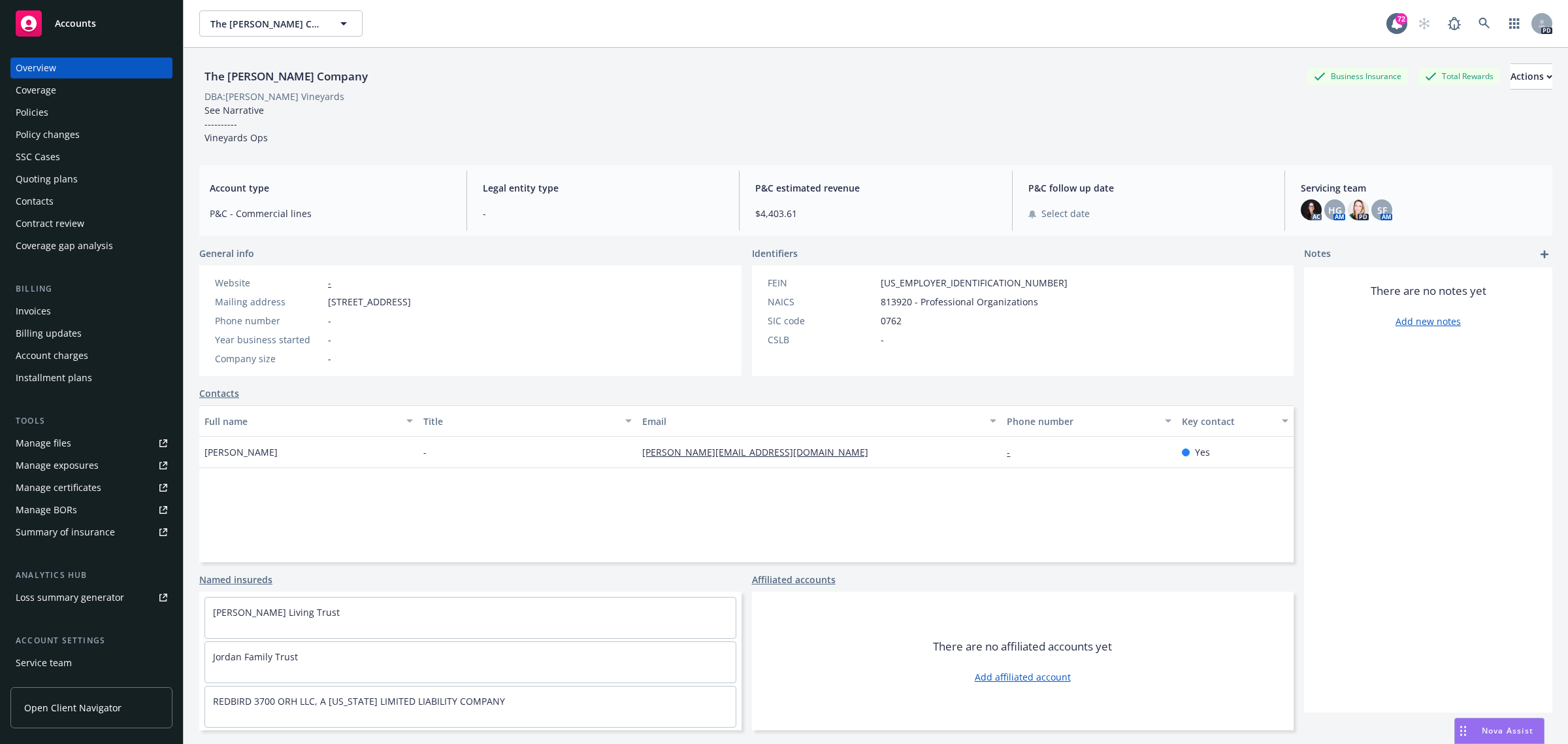
click at [47, 109] on div "Policies" at bounding box center [32, 112] width 33 height 21
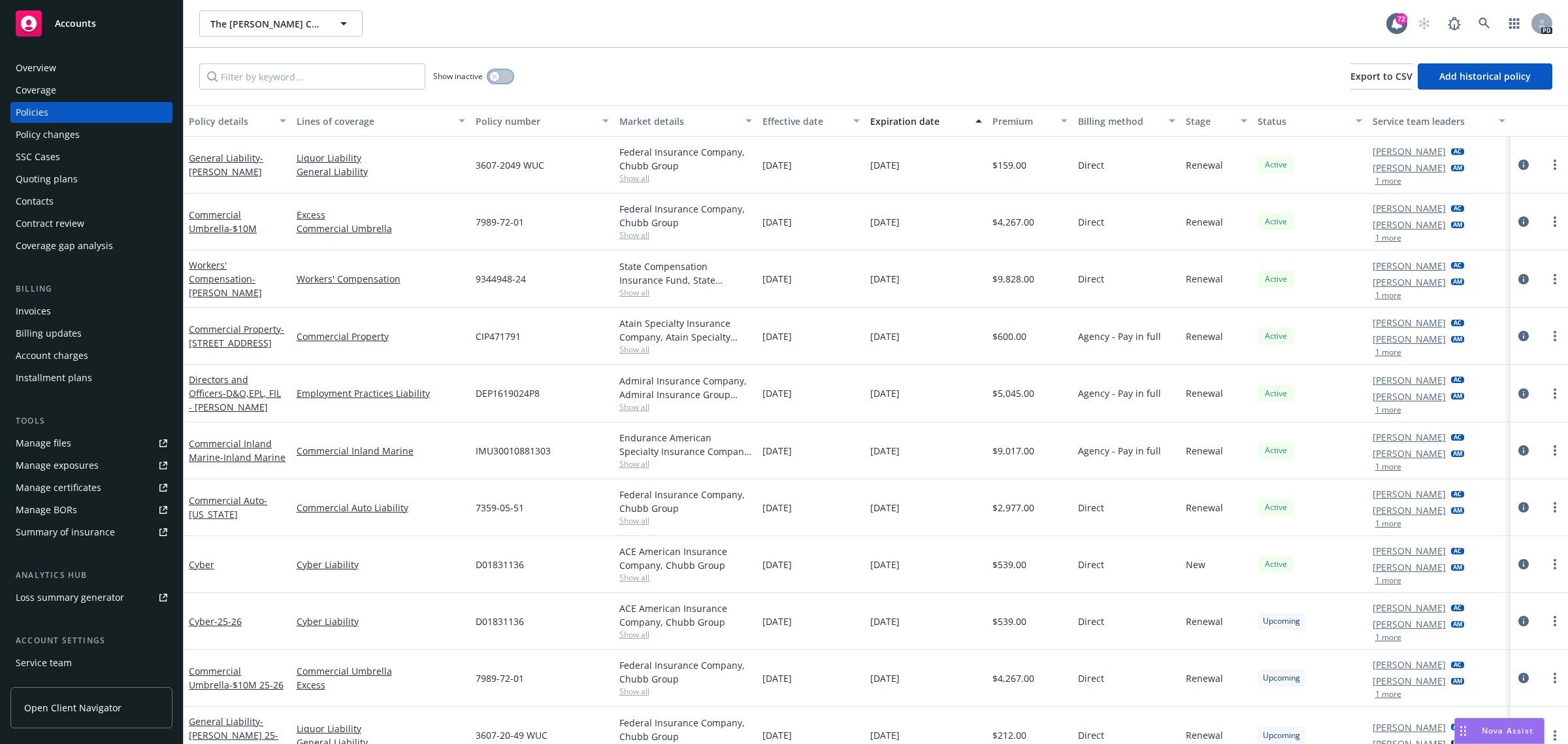
click at [498, 74] on div "button" at bounding box center [495, 77] width 10 height 10
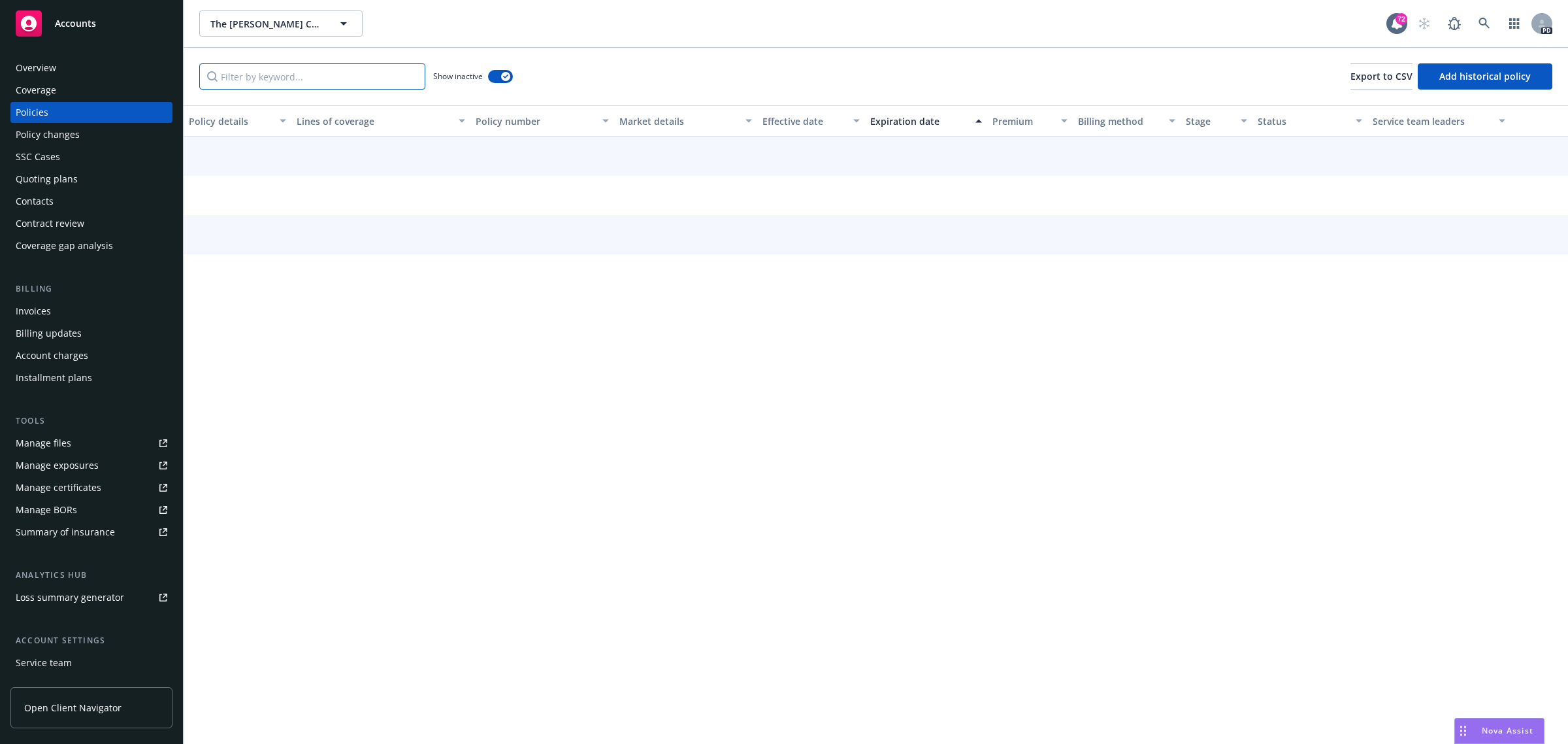
click at [278, 72] on input "Filter by keyword..." at bounding box center [313, 77] width 226 height 26
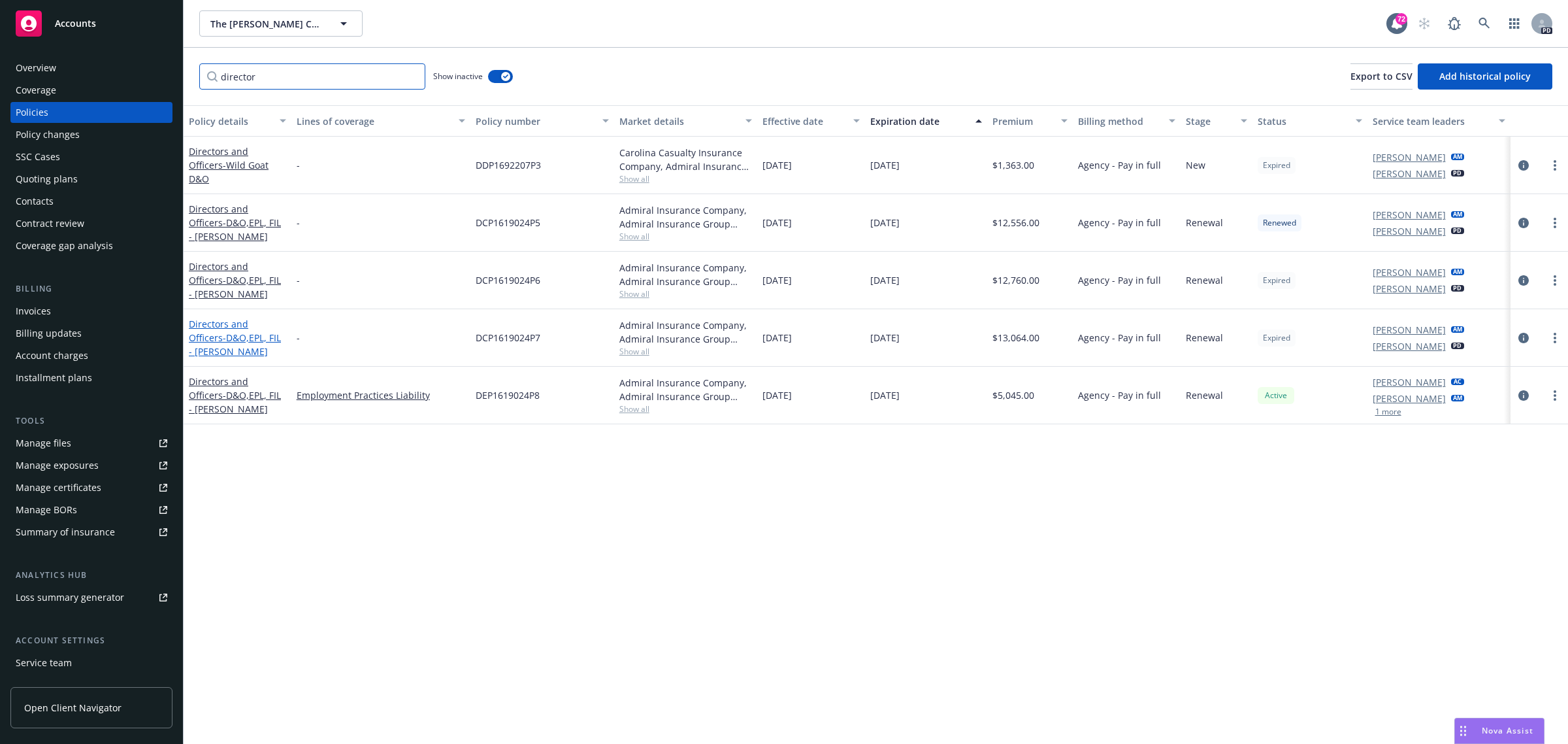
type input "director"
click at [260, 321] on link "Directors and Officers - D&O,EPL, FIL - Capra" at bounding box center [235, 338] width 92 height 40
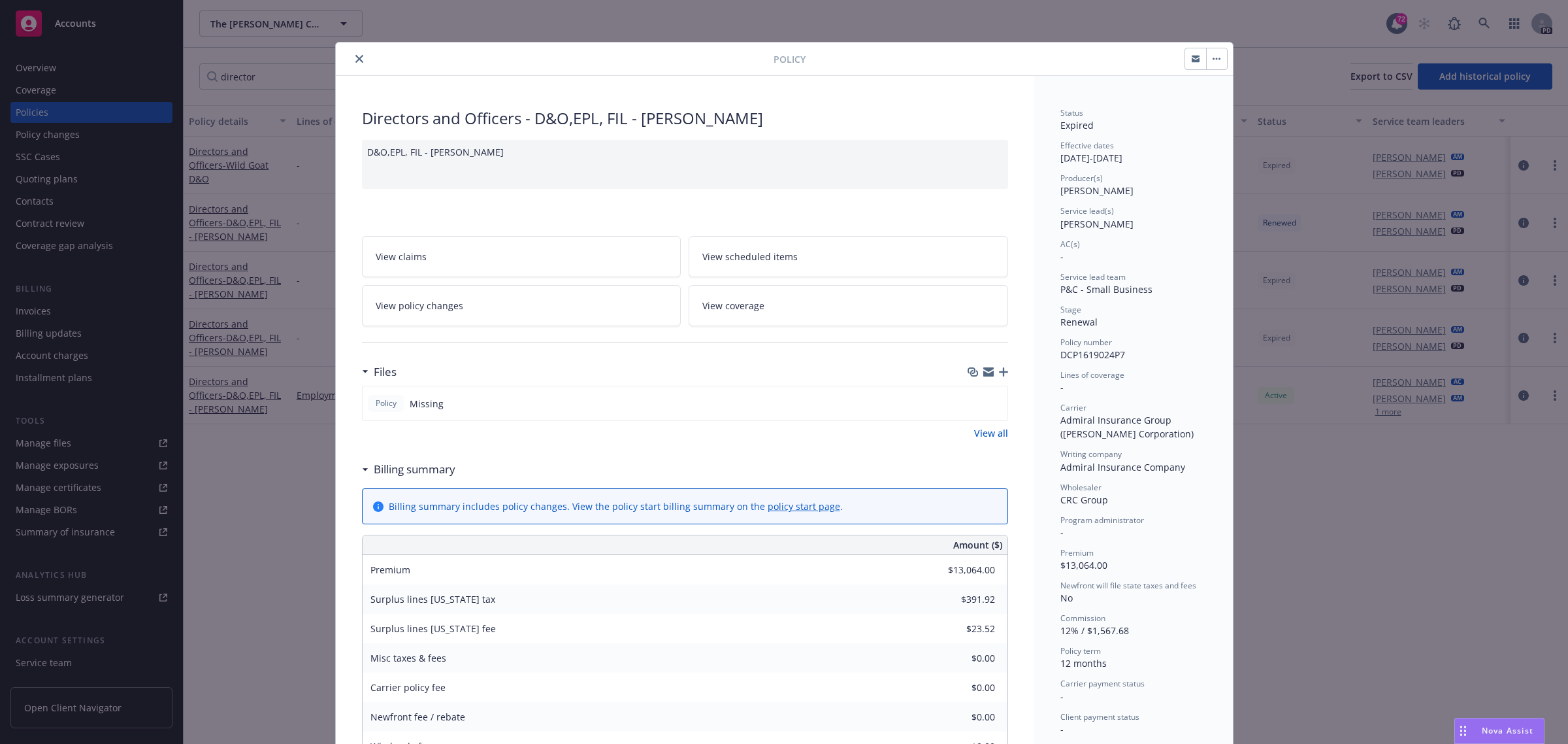
drag, startPoint x: 351, startPoint y: 59, endPoint x: 321, endPoint y: 64, distance: 30.4
click at [355, 59] on icon "close" at bounding box center [359, 58] width 8 height 8
